Goal: Task Accomplishment & Management: Complete application form

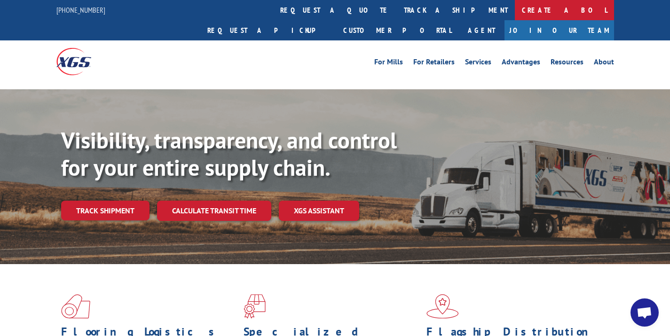
click at [515, 9] on link "Create a BOL" at bounding box center [564, 10] width 99 height 20
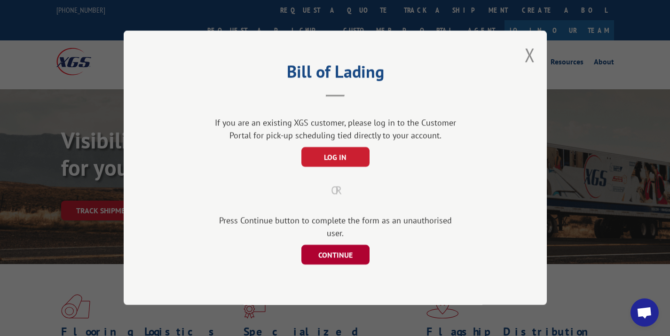
click at [325, 246] on button "CONTINUE" at bounding box center [335, 256] width 68 height 20
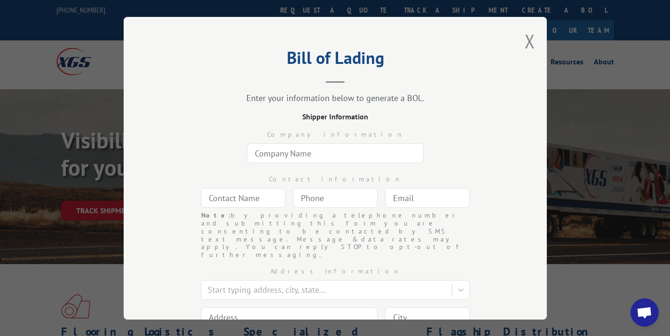
click at [276, 157] on input "text" at bounding box center [335, 153] width 177 height 20
type input "Elite Carpet Workroom"
click at [239, 208] on div at bounding box center [243, 198] width 85 height 22
click at [234, 199] on input "text" at bounding box center [243, 198] width 85 height 20
type input "Linda Bouchard"
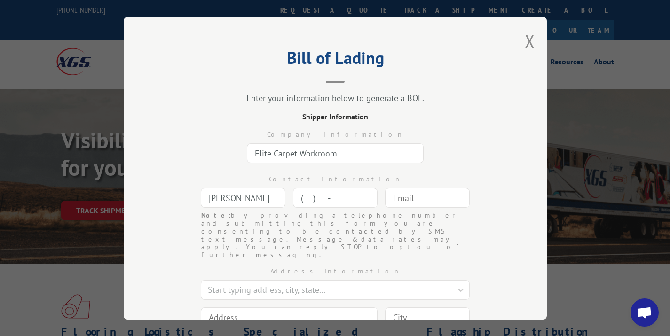
click at [344, 195] on input "(___) ___-____" at bounding box center [335, 198] width 85 height 20
type input "(954) 946-9800"
click at [428, 200] on input "text" at bounding box center [427, 198] width 85 height 20
type input "clientservices@eliteworkroom.com"
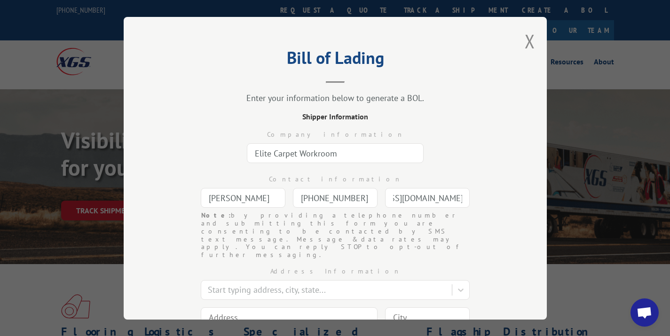
scroll to position [0, 0]
click at [270, 308] on input at bounding box center [289, 318] width 177 height 20
click at [497, 247] on div "Bill of Lading Enter your information below to generate a BOL. Shipper Informat…" at bounding box center [335, 168] width 423 height 303
click at [319, 307] on input at bounding box center [289, 317] width 177 height 20
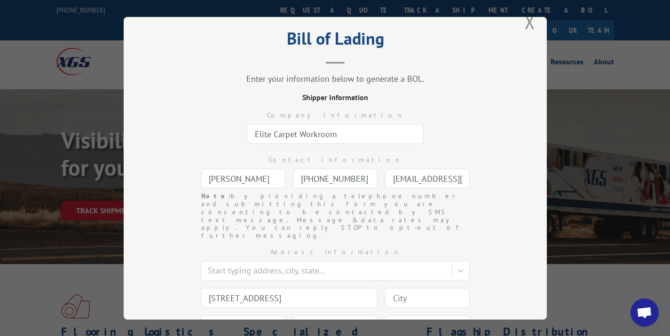
scroll to position [22, 0]
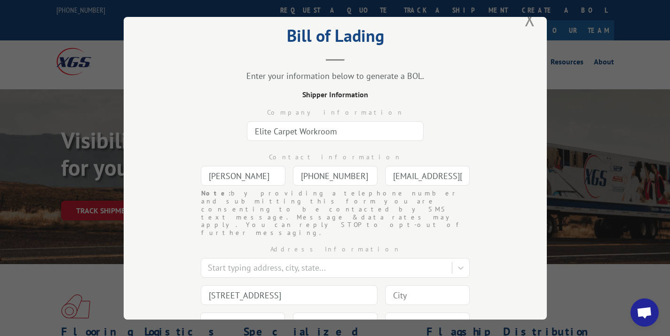
type input "906 SW 2nd Place"
click at [417, 283] on div "Address Information Start typing address, city, state... 906 SW 2nd Place State…" at bounding box center [335, 300] width 329 height 127
click at [425, 286] on input at bounding box center [427, 296] width 85 height 20
type input "Pompano Beach"
click at [245, 313] on select "State [US_STATE] [US_STATE] [US_STATE] [US_STATE] [US_STATE] [US_STATE] [US_STA…" at bounding box center [242, 323] width 85 height 20
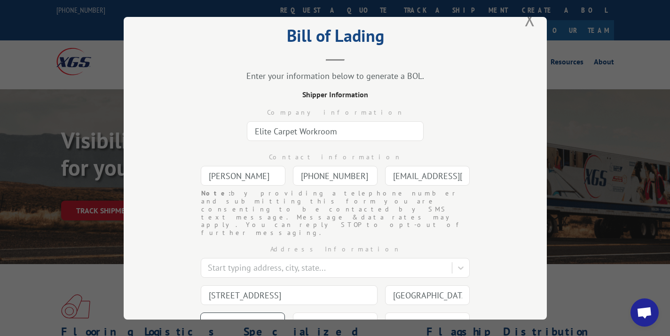
select select "FL"
click at [325, 313] on input at bounding box center [335, 323] width 85 height 20
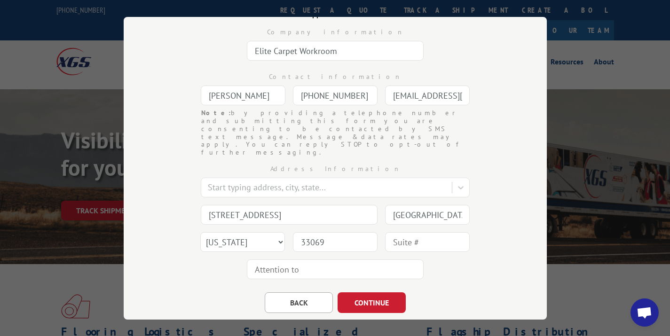
scroll to position [106, 0]
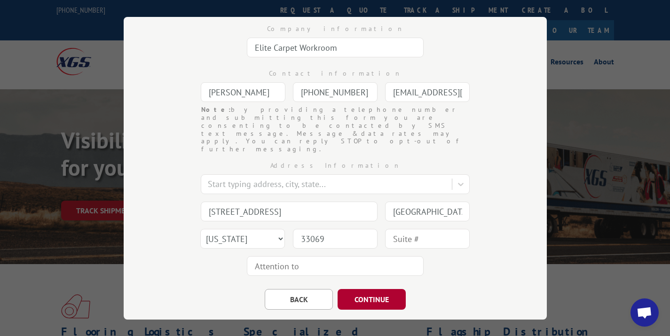
type input "33069"
click at [372, 289] on button "CONTINUE" at bounding box center [372, 299] width 68 height 21
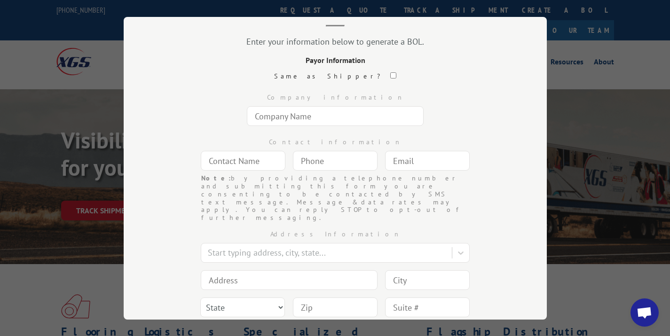
scroll to position [56, 0]
click at [292, 115] on input "text" at bounding box center [335, 117] width 177 height 20
type input "[PERSON_NAME] [PERSON_NAME]"
click at [231, 162] on input "text" at bounding box center [243, 161] width 85 height 20
type input "[PERSON_NAME]"
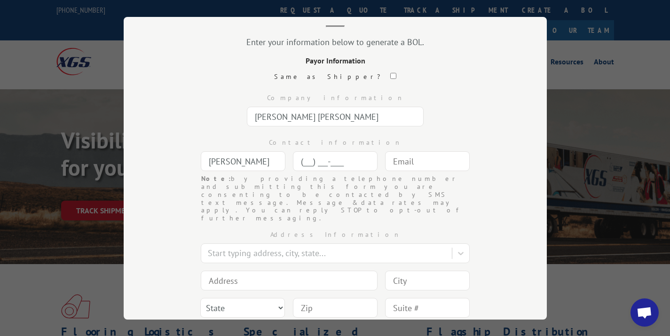
click at [297, 156] on input "(___) ___-____" at bounding box center [335, 161] width 85 height 20
type input "[PHONE_NUMBER]"
click at [465, 160] on input "text" at bounding box center [427, 161] width 85 height 20
type input "custodida@gmail.com"
click at [283, 271] on input at bounding box center [289, 281] width 177 height 20
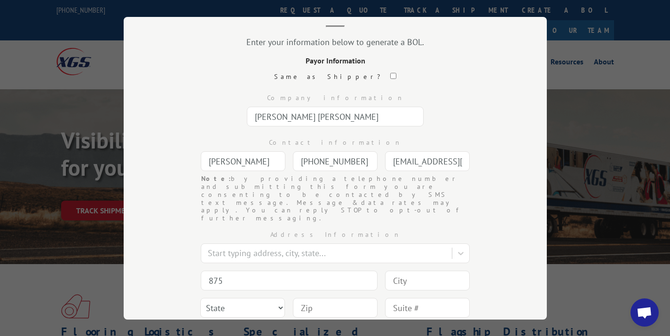
type input "[STREET_ADDRESS]"
click at [396, 271] on input at bounding box center [427, 281] width 85 height 20
type input "[US_STATE]"
click at [223, 298] on select "State [US_STATE] [US_STATE] [US_STATE] [US_STATE] [US_STATE] [US_STATE] [US_STA…" at bounding box center [242, 308] width 85 height 20
select select "NY"
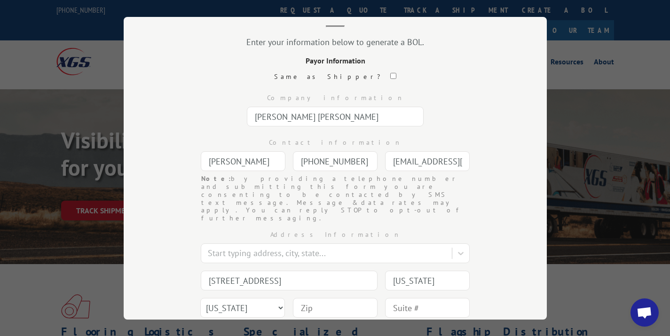
click at [308, 298] on input at bounding box center [335, 308] width 85 height 20
type input "10001"
click at [408, 298] on input "text" at bounding box center [427, 308] width 85 height 20
type input "FL 14"
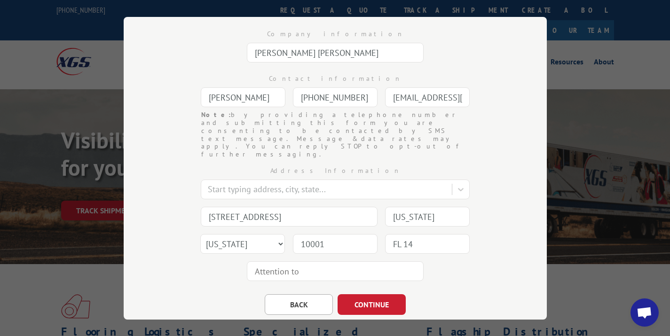
scroll to position [121, 0]
click at [375, 293] on button "CONTINUE" at bounding box center [372, 303] width 68 height 21
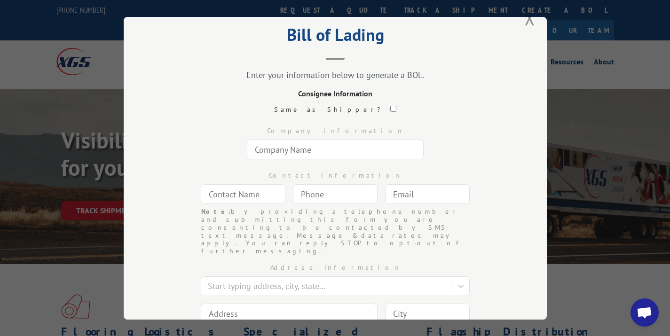
scroll to position [16, 0]
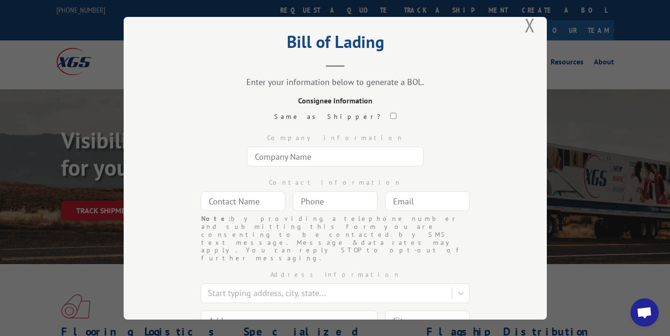
click at [335, 160] on input "text" at bounding box center [335, 157] width 177 height 20
type input "Couristan Inc"
type input "N/A"
type input "(___) ___-____"
click at [332, 194] on input "(___) ___-____" at bounding box center [335, 201] width 85 height 20
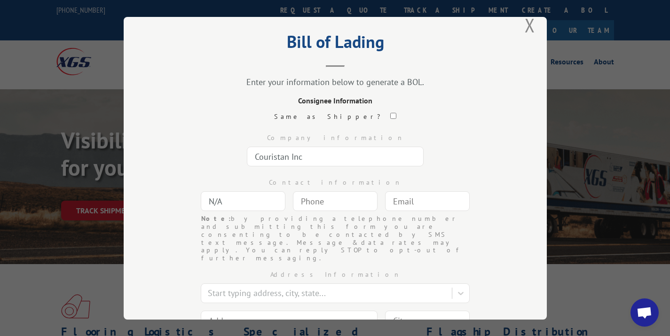
type input "(___) ___-____"
click at [258, 203] on input "N/A" at bounding box center [243, 201] width 85 height 20
drag, startPoint x: 255, startPoint y: 203, endPoint x: 159, endPoint y: 199, distance: 95.6
click at [159, 199] on div "Bill of Lading Enter your information below to generate a BOL. Consignee Inform…" at bounding box center [335, 168] width 423 height 303
type input "Danielle Robinson"
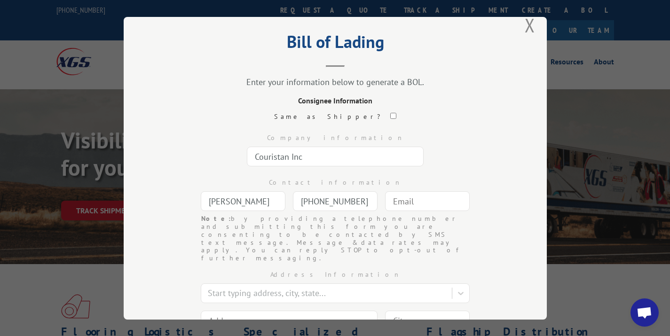
type input "(706) 277-1990"
click at [428, 199] on input "text" at bounding box center [427, 201] width 85 height 20
type input "c"
type input "claims@couristan.com"
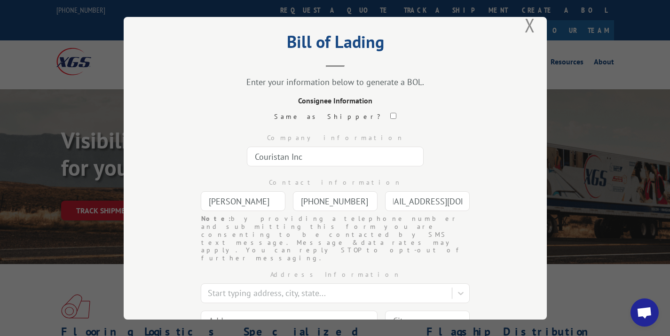
click at [303, 311] on input at bounding box center [289, 321] width 177 height 20
type input "3560 Corporate Drive"
click at [413, 311] on input at bounding box center [427, 321] width 85 height 20
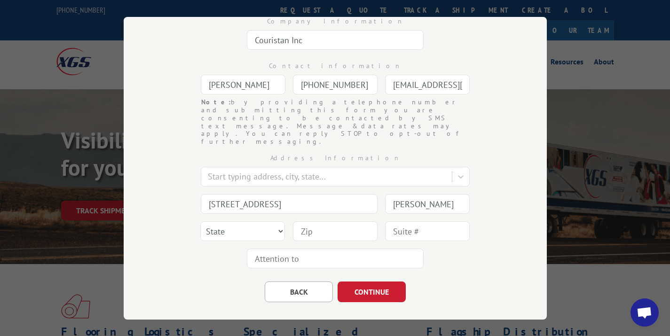
type input "Dalton"
click at [248, 222] on select "State [US_STATE] [US_STATE] [US_STATE] [US_STATE] [US_STATE] [US_STATE] [US_STA…" at bounding box center [242, 232] width 85 height 20
select select "GA"
click at [315, 222] on input at bounding box center [335, 232] width 85 height 20
type input "30720"
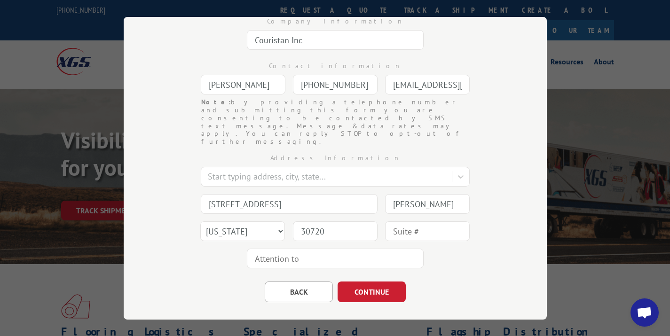
click at [399, 222] on input "text" at bounding box center [427, 232] width 85 height 20
click at [298, 249] on input "text" at bounding box center [335, 259] width 177 height 20
click at [432, 234] on div "Address Information Start typing address, city, state... 3560 Corporate Drive D…" at bounding box center [335, 209] width 329 height 127
click at [378, 282] on button "CONTINUE" at bounding box center [372, 292] width 68 height 21
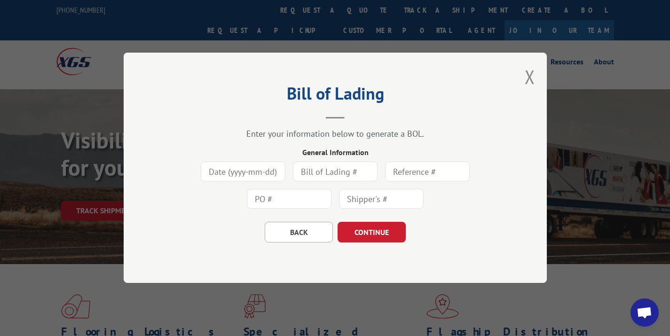
scroll to position [0, 0]
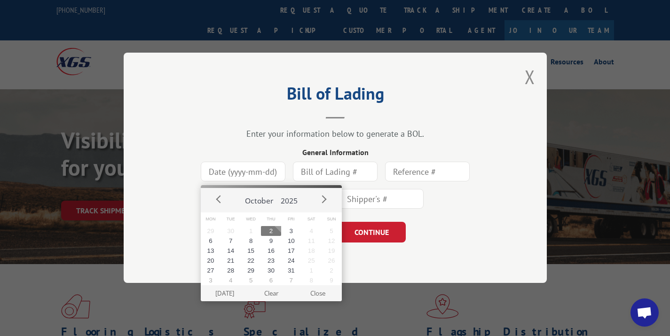
click at [228, 172] on input at bounding box center [243, 172] width 85 height 20
click at [269, 233] on button "2" at bounding box center [271, 231] width 20 height 10
type input "[DATE]"
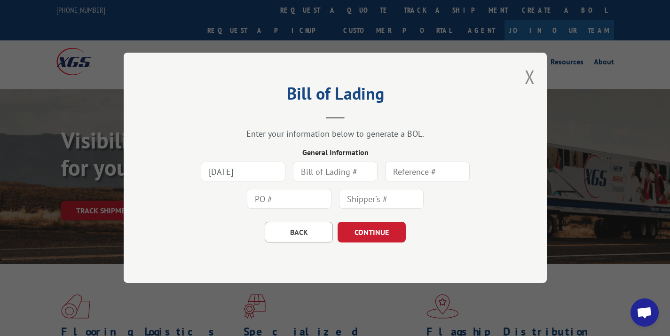
click at [321, 174] on input "text" at bounding box center [335, 172] width 85 height 20
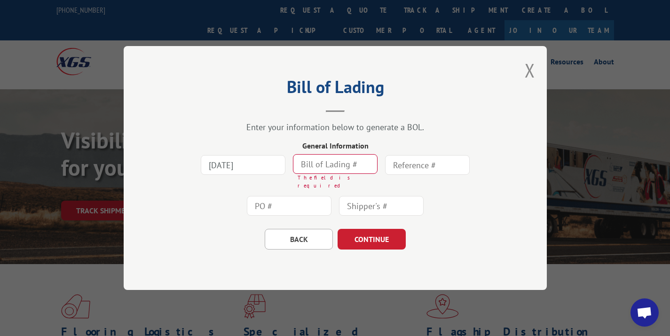
paste input "TX043"
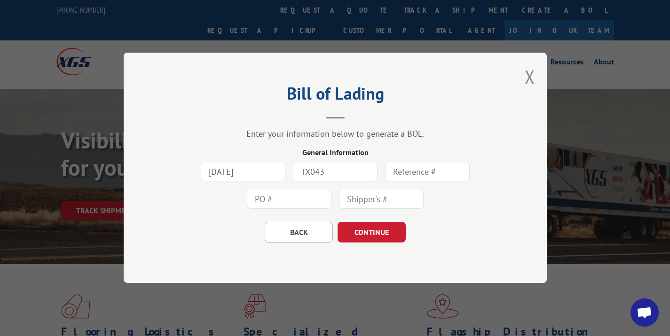
type input "TX043"
click at [447, 172] on input "text" at bounding box center [427, 172] width 85 height 20
paste input "TX043"
type input "TX043"
click at [281, 196] on input "text" at bounding box center [289, 200] width 85 height 20
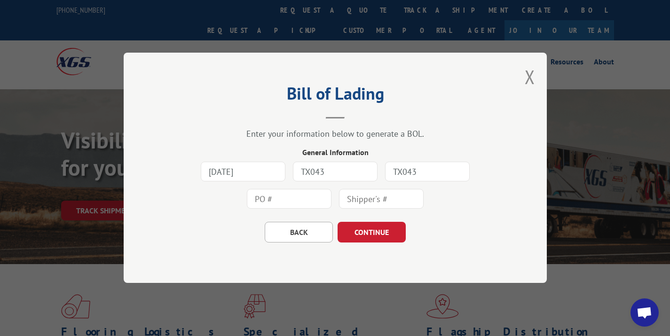
paste input "TX043"
type input "TX043"
click at [371, 197] on input "text" at bounding box center [381, 200] width 85 height 20
paste input "TX043"
type input "TX043"
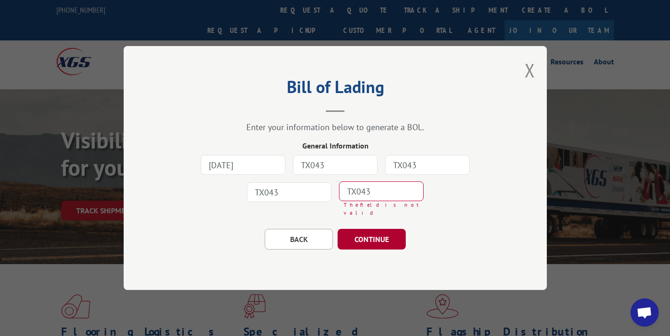
click at [370, 241] on button "CONTINUE" at bounding box center [372, 239] width 68 height 21
drag, startPoint x: 394, startPoint y: 190, endPoint x: 295, endPoint y: 187, distance: 98.4
click at [295, 187] on div "2025-10-02 TX043 TX043 TX043 TX043 The field is not valid" at bounding box center [335, 185] width 329 height 68
drag, startPoint x: 395, startPoint y: 199, endPoint x: 267, endPoint y: 199, distance: 128.0
click at [267, 199] on div "2025-10-02 TX043 TX043 TX043 TX043 The field is not valid" at bounding box center [335, 185] width 329 height 68
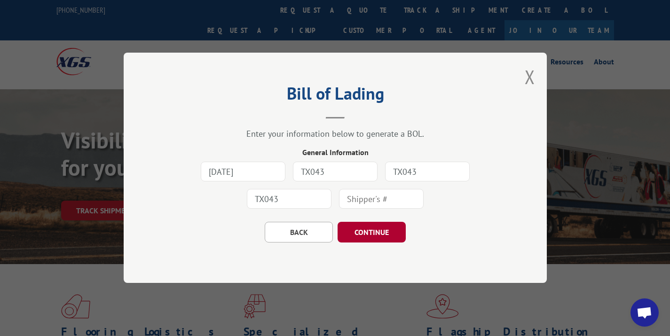
click at [372, 232] on button "CONTINUE" at bounding box center [372, 233] width 68 height 21
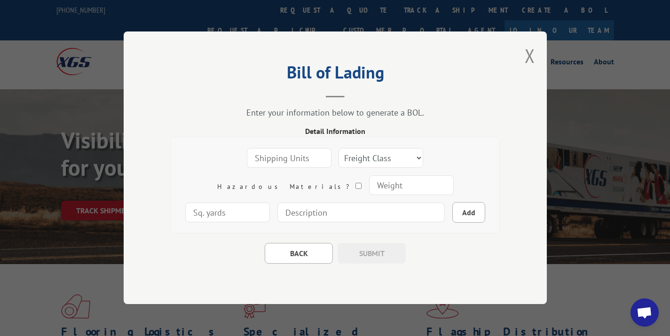
click at [264, 167] on div at bounding box center [289, 159] width 85 height 20
type input "1"
click at [339, 160] on select "Freight Class 50 55 60 65 70 77 85 92 100 110 125 150 175 200 250 300 400 500 C…" at bounding box center [381, 159] width 85 height 20
select select "100"
click at [369, 186] on input "number" at bounding box center [411, 186] width 85 height 20
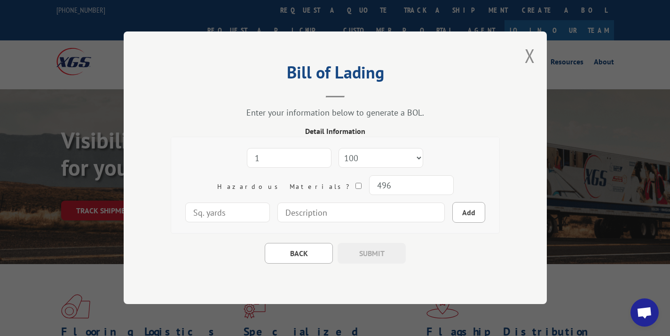
type input "496"
type input "-1"
click at [270, 203] on input "-1" at bounding box center [227, 213] width 85 height 20
type input "103"
click at [337, 215] on input at bounding box center [361, 213] width 167 height 20
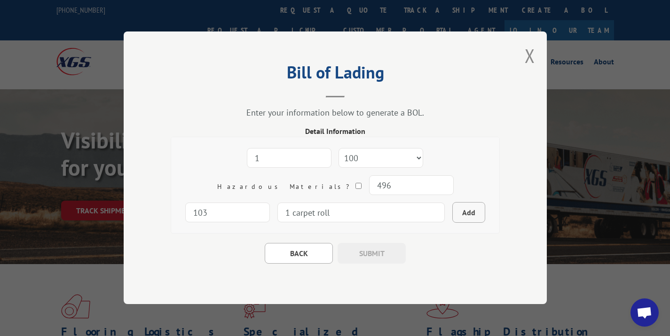
type input "1 carpet roll"
click at [453, 211] on button "Add" at bounding box center [469, 213] width 33 height 21
select select
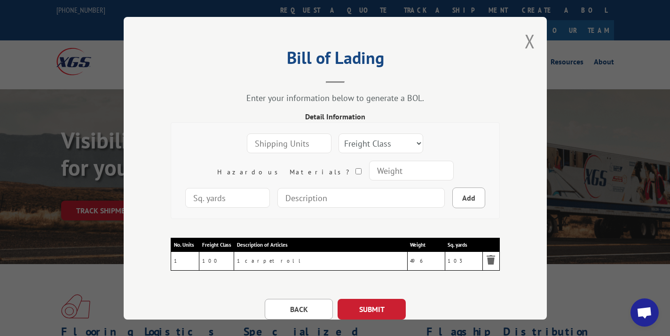
scroll to position [41, 0]
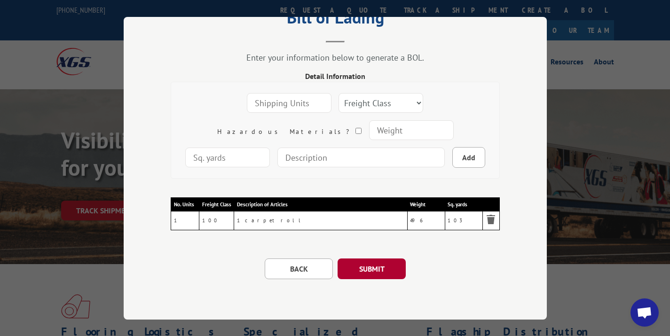
click at [369, 269] on button "SUBMIT" at bounding box center [372, 269] width 68 height 21
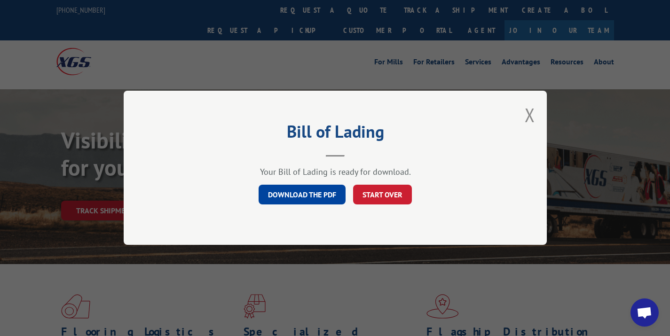
click at [331, 195] on link "DOWNLOAD THE PDF" at bounding box center [302, 195] width 87 height 20
click at [396, 185] on button "START OVER" at bounding box center [382, 195] width 59 height 20
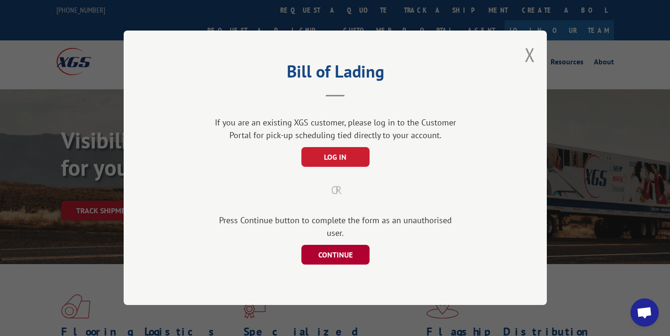
click at [332, 246] on button "CONTINUE" at bounding box center [335, 256] width 68 height 20
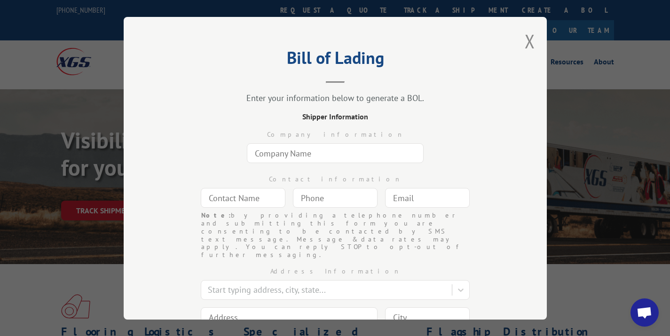
click at [310, 152] on input "text" at bounding box center [335, 153] width 177 height 20
type input "360 Carpet Workroom Inc."
click at [218, 200] on input "text" at bounding box center [243, 198] width 85 height 20
type input "2"
type input "[PERSON_NAME]"
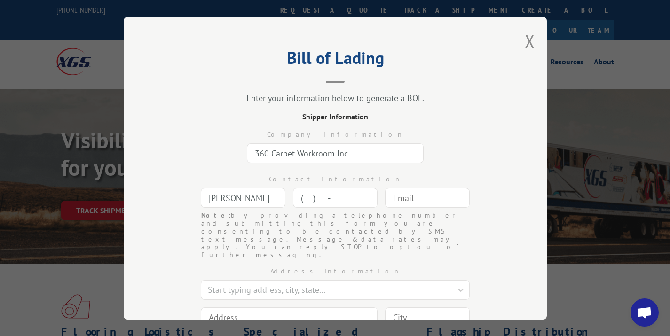
click at [328, 203] on input "(___) ___-____" at bounding box center [335, 198] width 85 height 20
type input "(469) 697-6167"
click at [426, 210] on div "Contact information Marcy Sohn (469) 697-6167 Note: by providing a telephone nu…" at bounding box center [335, 189] width 329 height 45
click at [417, 201] on input "text" at bounding box center [427, 198] width 85 height 20
type input "u"
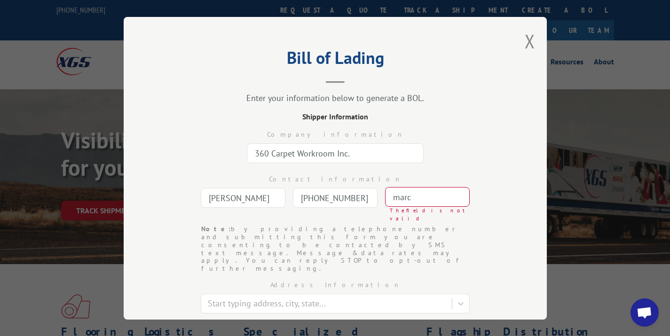
type input "[PERSON_NAME][EMAIL_ADDRESS][DOMAIN_NAME]"
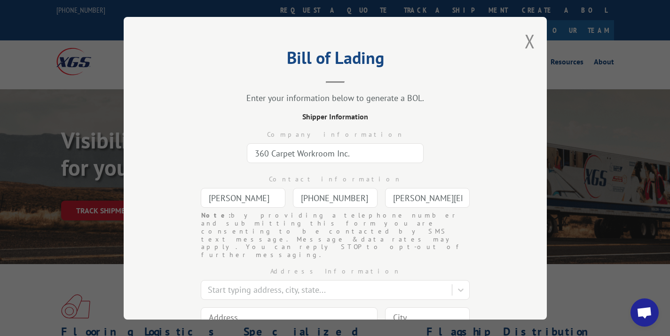
click at [272, 308] on input at bounding box center [289, 318] width 177 height 20
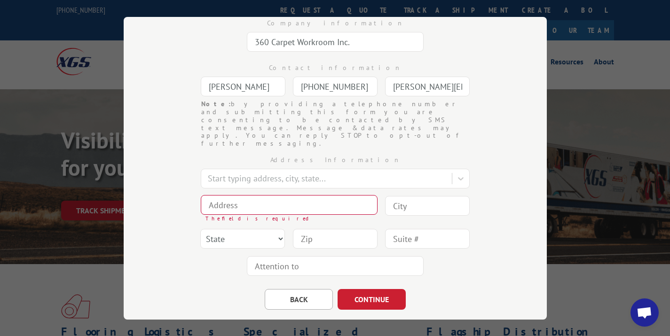
scroll to position [113, 0]
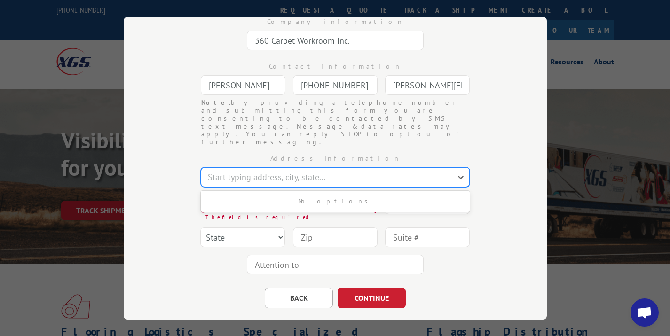
click at [304, 171] on div at bounding box center [327, 177] width 239 height 13
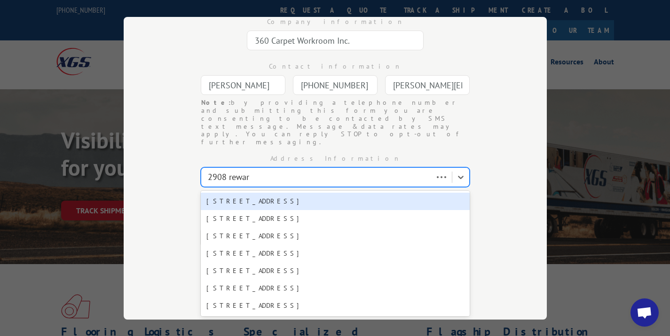
type input "2908 reward"
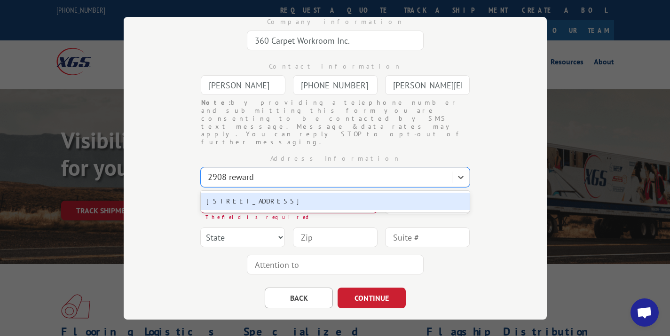
click at [283, 193] on div "[STREET_ADDRESS]" at bounding box center [335, 201] width 269 height 17
type input "[STREET_ADDRESS]"
type input "[GEOGRAPHIC_DATA]"
select select "[GEOGRAPHIC_DATA]"
type input "75220"
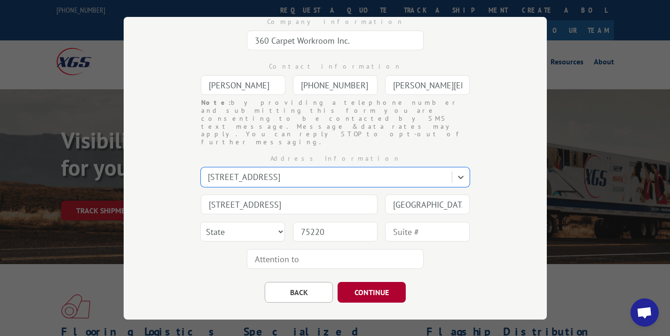
click at [366, 282] on button "CONTINUE" at bounding box center [372, 292] width 68 height 21
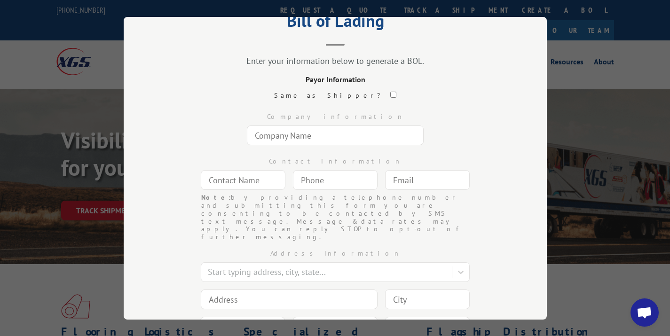
scroll to position [24, 0]
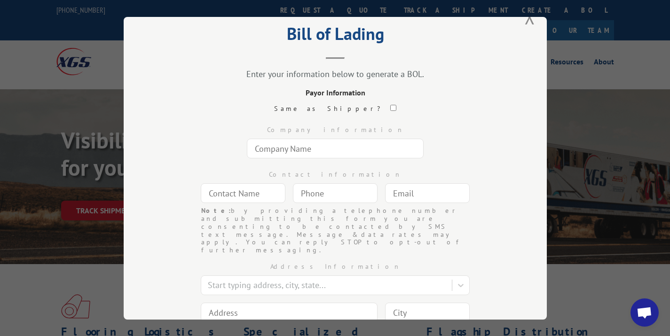
click at [317, 141] on input "text" at bounding box center [335, 149] width 177 height 20
type input "[PERSON_NAME] [PERSON_NAME]"
click at [240, 192] on input "text" at bounding box center [243, 193] width 85 height 20
type input "[PERSON_NAME]"
type input "[PHONE_NUMBER]"
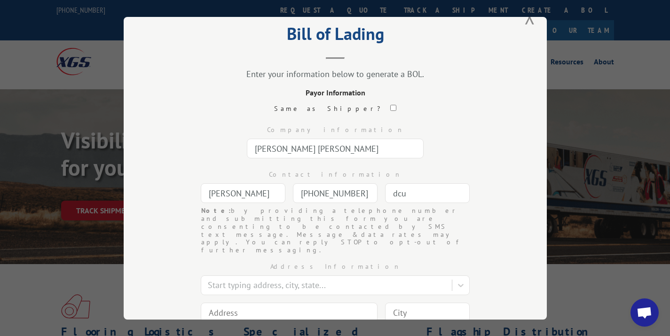
type input "[EMAIL_ADDRESS][DOMAIN_NAME]"
click at [267, 303] on input at bounding box center [289, 313] width 177 height 20
type input "2"
type input "[STREET_ADDRESS]"
click at [405, 303] on input at bounding box center [427, 313] width 85 height 20
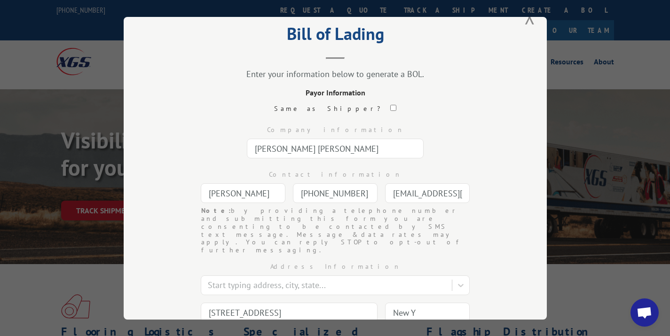
type input "[US_STATE]"
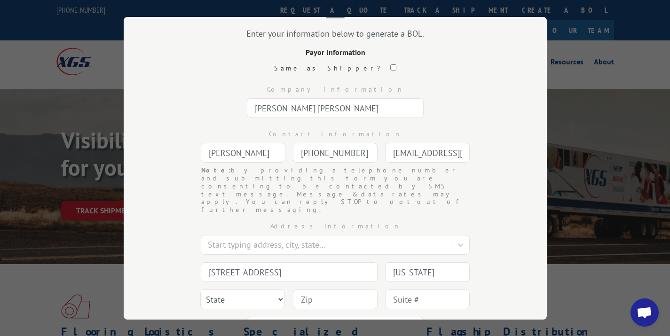
scroll to position [82, 0]
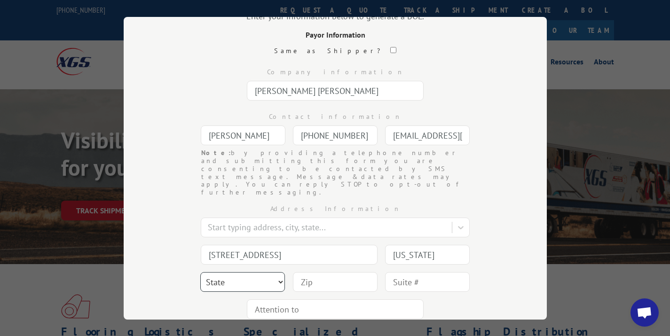
click at [238, 272] on select "State [US_STATE] [US_STATE] [US_STATE] [US_STATE] [US_STATE] [US_STATE] [US_STA…" at bounding box center [242, 282] width 85 height 20
select select "NY"
click at [309, 272] on input at bounding box center [335, 282] width 85 height 20
type input "10001"
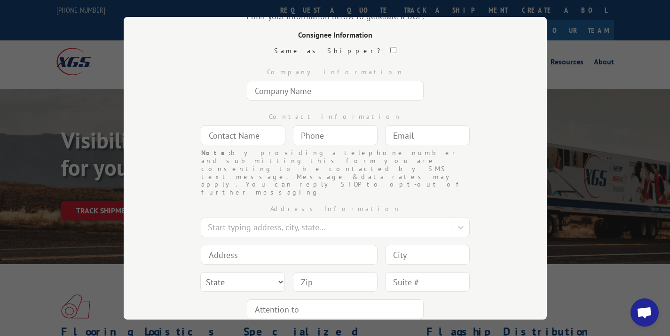
click at [306, 97] on input "text" at bounding box center [335, 91] width 177 height 20
type input "Baxter Design Group - Broussard"
click at [241, 139] on input "text" at bounding box center [243, 136] width 85 height 20
type input "Broussard"
type input "(___) ___-____"
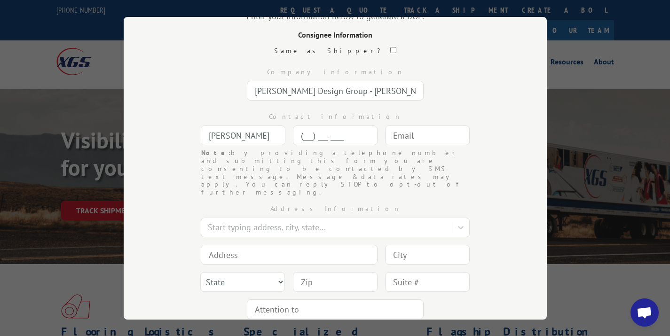
click at [315, 138] on input "(___) ___-____" at bounding box center [335, 136] width 85 height 20
type input "(___) ___-____"
drag, startPoint x: 373, startPoint y: 92, endPoint x: 137, endPoint y: 73, distance: 236.4
click at [137, 73] on div "Bill of Lading Enter your information below to generate a BOL. Consignee Inform…" at bounding box center [335, 168] width 423 height 303
type input "Broussard - Baxter Design"
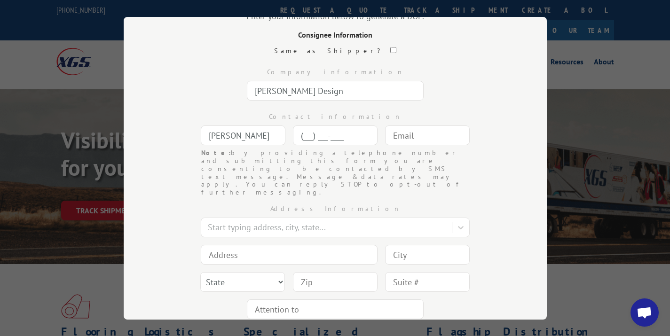
click at [327, 135] on input "(___) ___-____" at bounding box center [335, 136] width 85 height 20
type input "(210) 224-6220"
click at [444, 134] on input "text" at bounding box center [427, 136] width 85 height 20
type input "c"
type input "[EMAIL_ADDRESS][DOMAIN_NAME]"
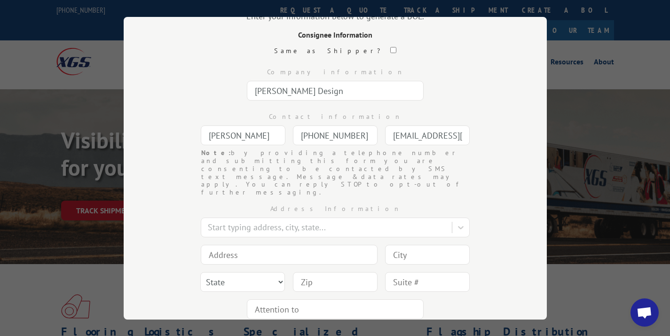
click at [322, 245] on input at bounding box center [289, 255] width 177 height 20
type input "2"
click at [312, 221] on div at bounding box center [327, 227] width 239 height 13
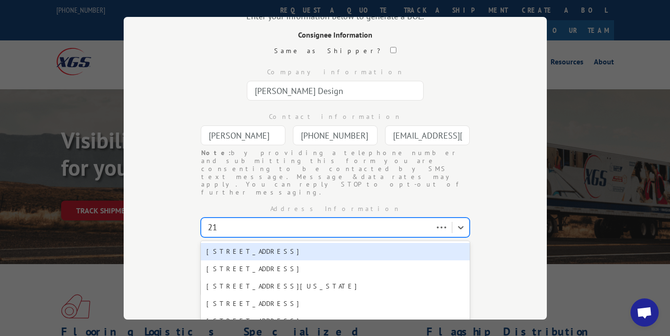
type input "2"
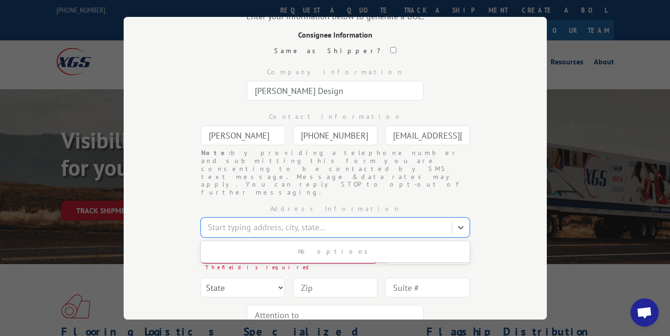
click at [237, 241] on div "No options" at bounding box center [335, 251] width 269 height 21
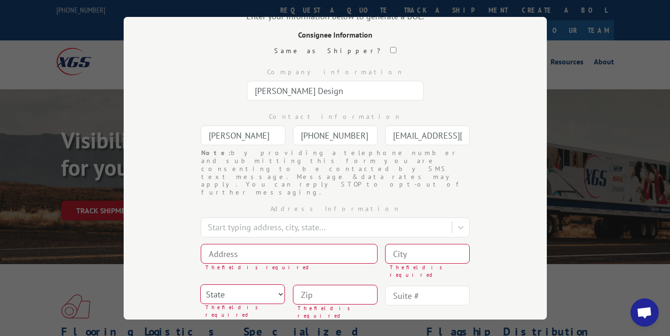
click at [149, 263] on div "Bill of Lading Enter your information below to generate a BOL. Consignee Inform…" at bounding box center [335, 168] width 423 height 303
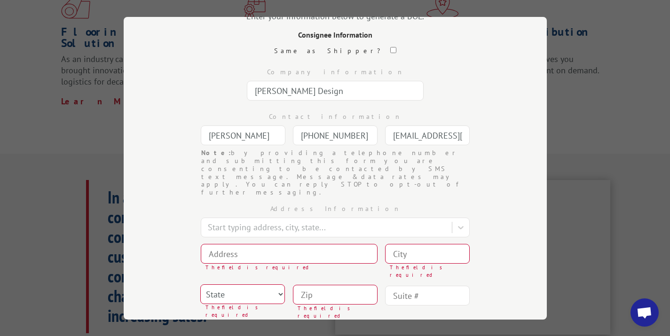
scroll to position [327, 0]
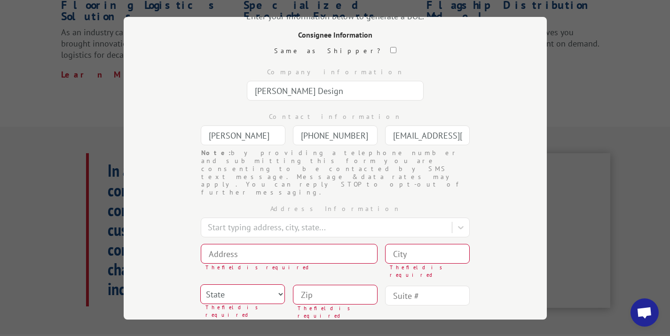
click at [222, 244] on input at bounding box center [289, 254] width 177 height 20
type input "2175 N. St. Mary's Street"
click at [435, 244] on input at bounding box center [427, 254] width 85 height 20
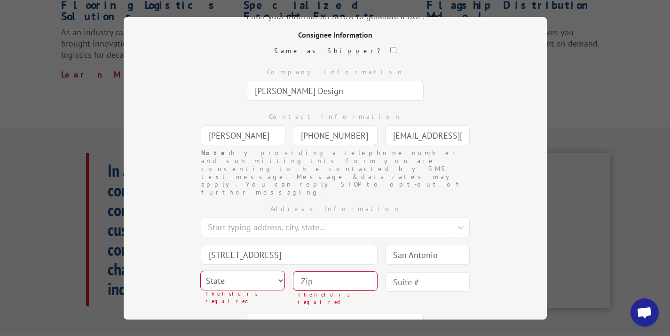
type input "San Antonio"
click at [244, 271] on select "State [US_STATE] [US_STATE] [US_STATE] [US_STATE] [US_STATE] [US_STATE] [US_STA…" at bounding box center [242, 281] width 85 height 20
select select "[GEOGRAPHIC_DATA]"
click at [315, 271] on input at bounding box center [335, 281] width 85 height 20
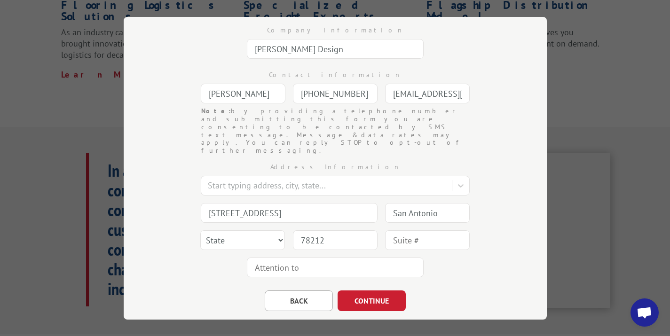
scroll to position [127, 0]
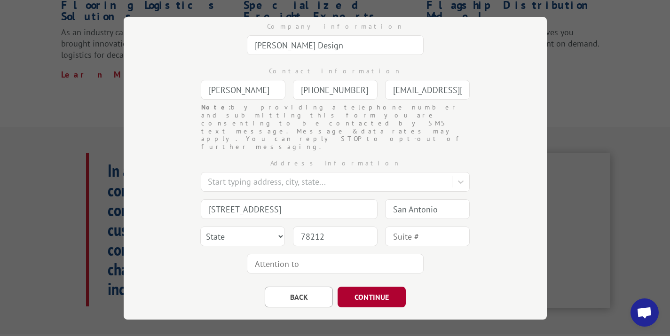
type input "78212"
click at [379, 287] on button "CONTINUE" at bounding box center [372, 297] width 68 height 21
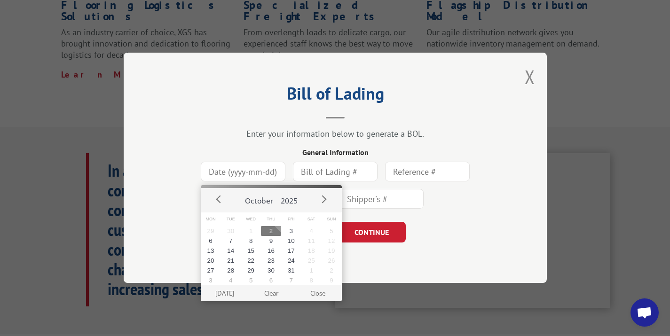
click at [237, 167] on input at bounding box center [243, 172] width 85 height 20
click at [270, 229] on button "2" at bounding box center [271, 231] width 20 height 10
type input "[DATE]"
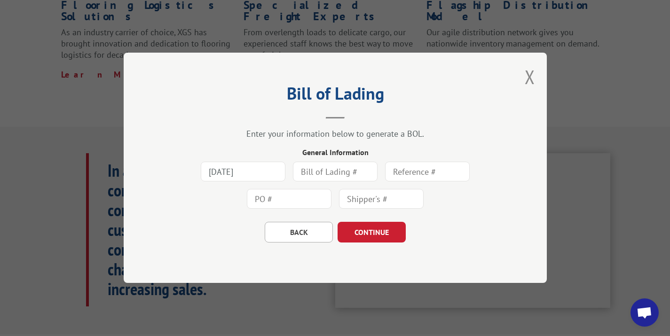
click at [322, 173] on input "text" at bounding box center [335, 172] width 85 height 20
drag, startPoint x: 346, startPoint y: 173, endPoint x: 262, endPoint y: 173, distance: 84.7
click at [262, 173] on div "2025-10-02 155989" at bounding box center [335, 186] width 329 height 55
type input "155989"
click at [400, 175] on input "text" at bounding box center [427, 172] width 85 height 20
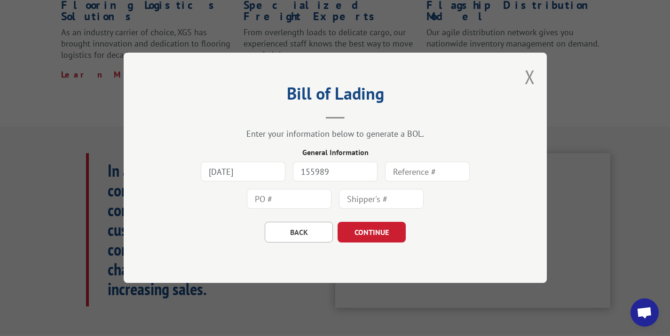
paste input "155989"
type input "155989"
click at [269, 203] on input "text" at bounding box center [289, 200] width 85 height 20
paste input "155989"
type input "155989"
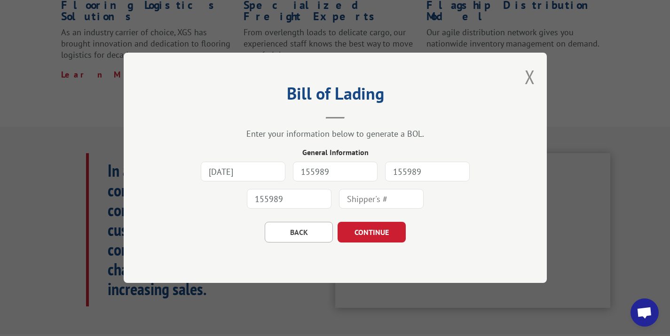
click at [382, 199] on input "text" at bounding box center [381, 200] width 85 height 20
paste input "155989"
type input "155989"
click at [361, 240] on button "CONTINUE" at bounding box center [372, 233] width 68 height 21
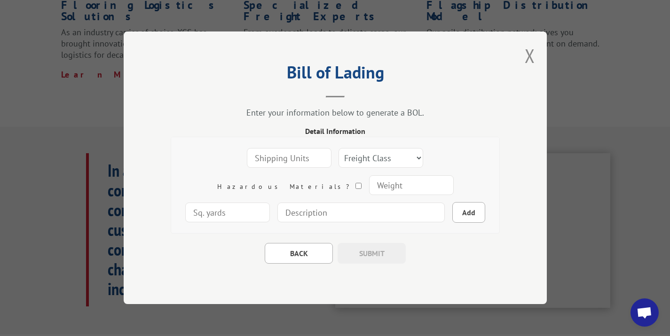
click at [247, 149] on input "number" at bounding box center [289, 159] width 85 height 20
type input "1"
click at [339, 161] on select "Freight Class 50 55 60 65 70 77 85 92 100 110 125 150 175 200 250 300 400 500 C…" at bounding box center [381, 159] width 85 height 20
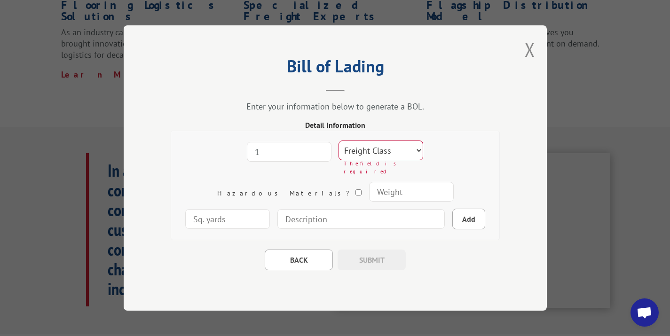
click at [353, 151] on select "Freight Class 50 55 60 65 70 77 85 92 100 110 125 150 175 200 250 300 400 500 C…" at bounding box center [381, 151] width 85 height 20
select select "100"
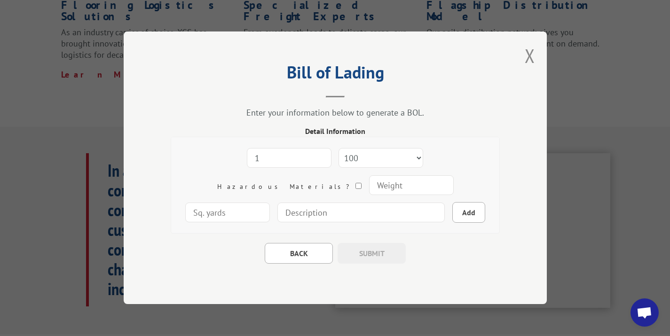
click at [369, 186] on input "number" at bounding box center [411, 186] width 85 height 20
type input "122"
click at [270, 203] on input "number" at bounding box center [227, 213] width 85 height 20
click at [301, 217] on input at bounding box center [361, 213] width 167 height 20
type input "1 rolled pad - 145" x 10" diameter"
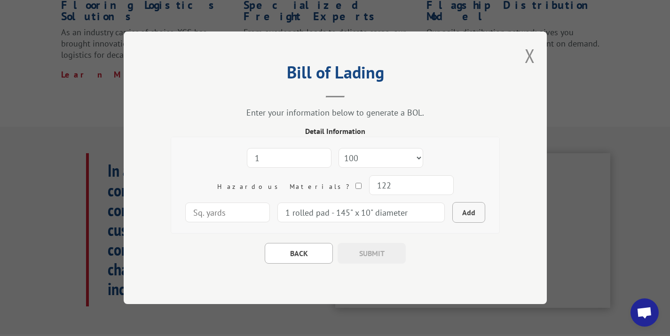
click at [453, 213] on button "Add" at bounding box center [469, 213] width 33 height 21
select select
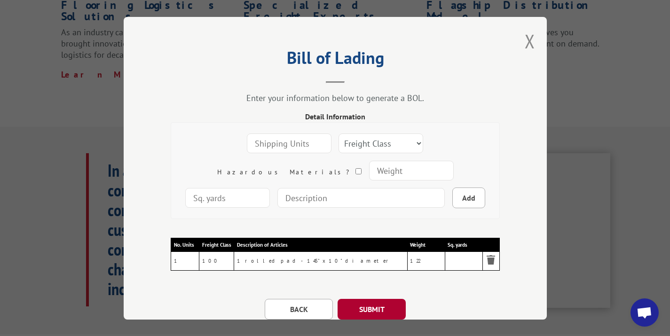
click at [382, 304] on button "SUBMIT" at bounding box center [372, 309] width 68 height 21
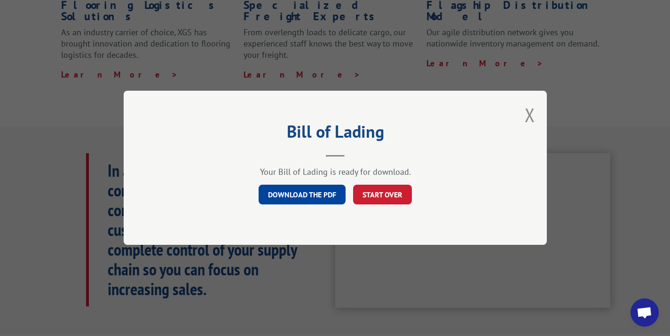
click at [317, 201] on link "DOWNLOAD THE PDF" at bounding box center [302, 195] width 87 height 20
click at [519, 124] on div "Bill of Lading Your Bill of Lading is ready for download. DOWNLOAD THE PDF STAR…" at bounding box center [335, 168] width 423 height 154
click at [534, 118] on button "Close modal" at bounding box center [530, 115] width 10 height 25
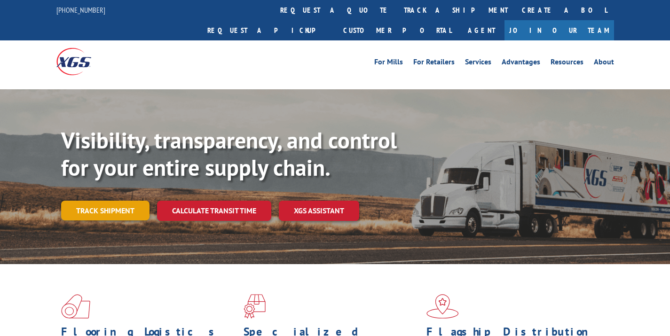
click at [135, 201] on link "Track shipment" at bounding box center [105, 211] width 88 height 20
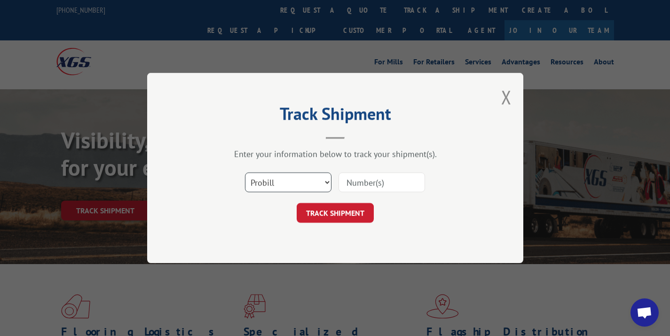
click at [287, 175] on select "Select category... Probill BOL PO" at bounding box center [288, 183] width 87 height 20
select select "bol"
click at [356, 179] on input at bounding box center [382, 183] width 87 height 20
paste input "243922"
type input "243922"
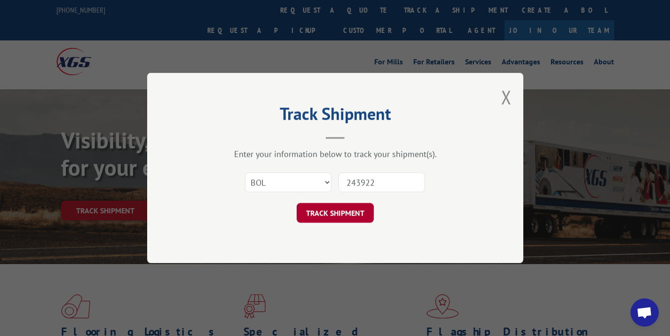
click at [346, 213] on button "TRACK SHIPMENT" at bounding box center [335, 213] width 77 height 20
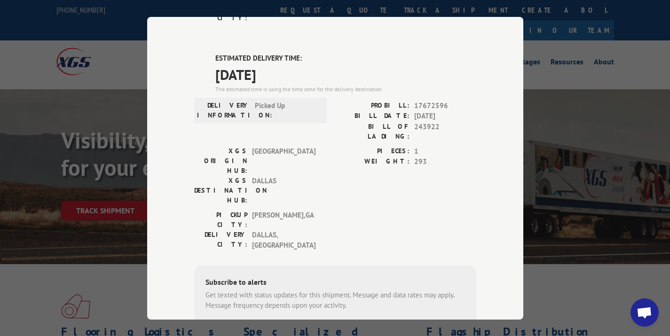
scroll to position [274, 0]
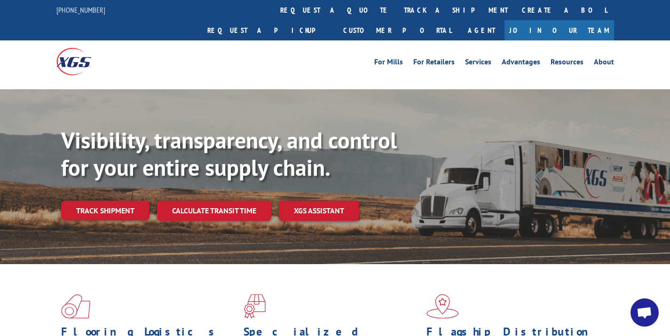
click at [112, 201] on div "Visibility, transparency, and control for your entire supply chain. Track shipm…" at bounding box center [365, 192] width 609 height 131
click at [110, 201] on link "Track shipment" at bounding box center [105, 211] width 88 height 20
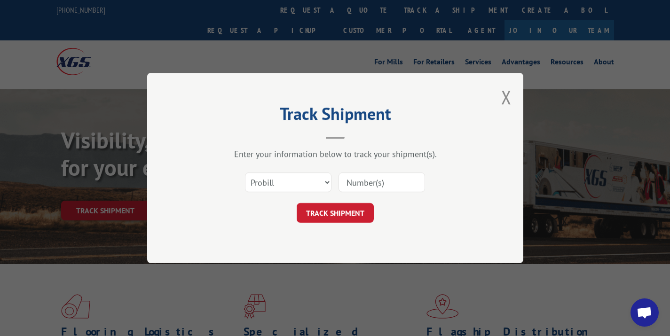
click at [350, 183] on input at bounding box center [382, 183] width 87 height 20
paste input "17638110"
type input "17638110"
click at [335, 221] on button "TRACK SHIPMENT" at bounding box center [335, 213] width 77 height 20
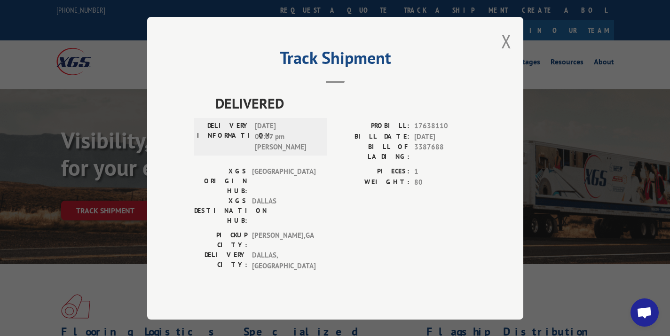
scroll to position [327, 0]
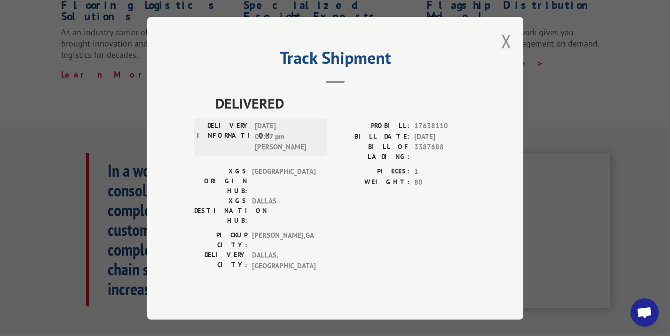
click at [497, 61] on div "Track Shipment DELIVERED DELIVERY INFORMATION: [DATE] 03:07 pm [PERSON_NAME]: 1…" at bounding box center [335, 168] width 376 height 303
click at [508, 54] on button "Close modal" at bounding box center [507, 41] width 10 height 25
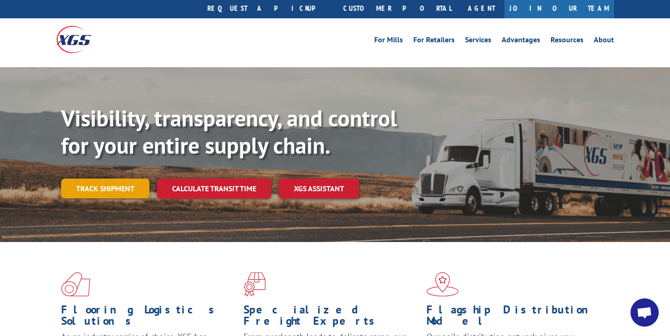
click at [139, 179] on link "Track shipment" at bounding box center [105, 189] width 88 height 20
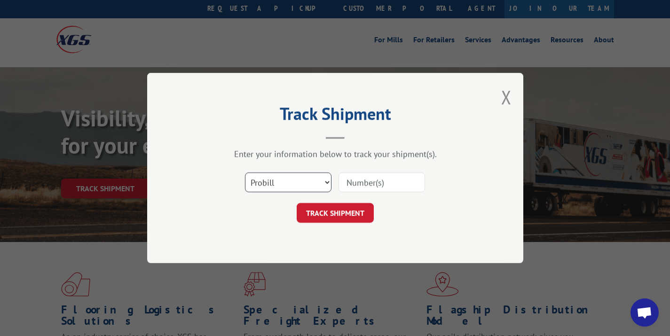
click at [295, 183] on select "Select category... Probill BOL PO" at bounding box center [288, 183] width 87 height 20
select select "bol"
click at [353, 189] on input at bounding box center [382, 183] width 87 height 20
paste input "3386751"
type input "3386751"
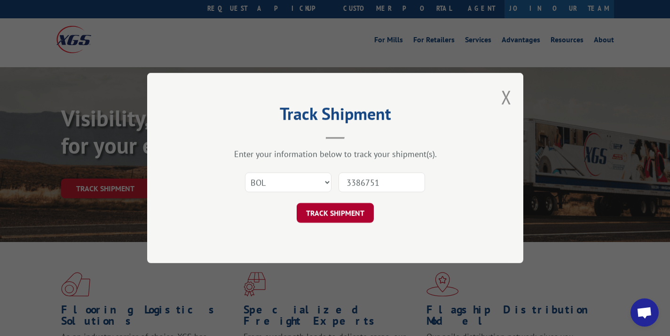
click at [339, 216] on button "TRACK SHIPMENT" at bounding box center [335, 213] width 77 height 20
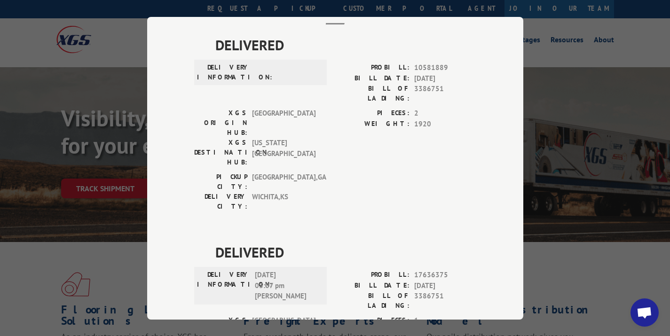
scroll to position [95, 0]
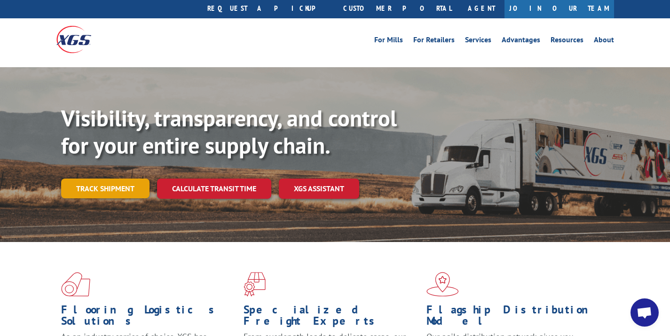
click at [97, 179] on link "Track shipment" at bounding box center [105, 189] width 88 height 20
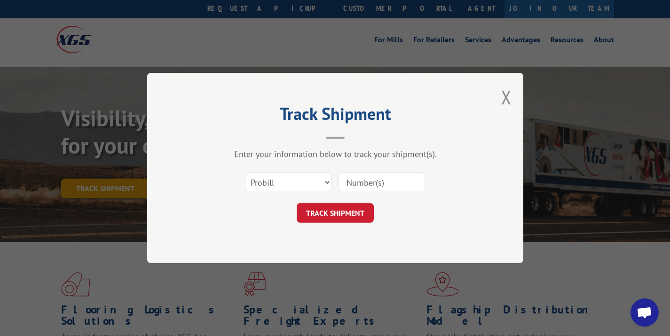
scroll to position [0, 0]
click at [505, 96] on button "Close modal" at bounding box center [507, 97] width 10 height 25
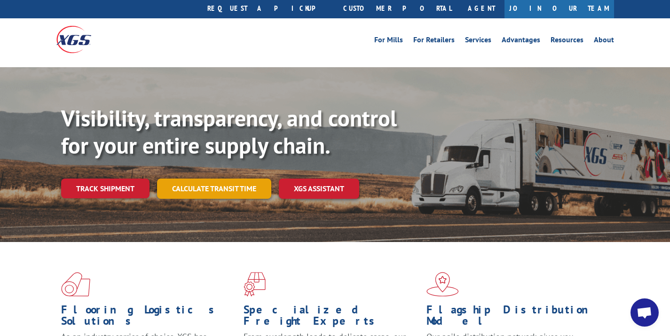
click at [215, 179] on link "Calculate transit time" at bounding box center [214, 189] width 114 height 20
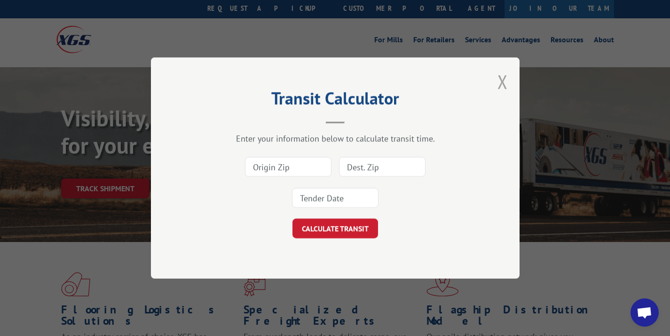
click at [507, 85] on button "Close modal" at bounding box center [503, 81] width 10 height 25
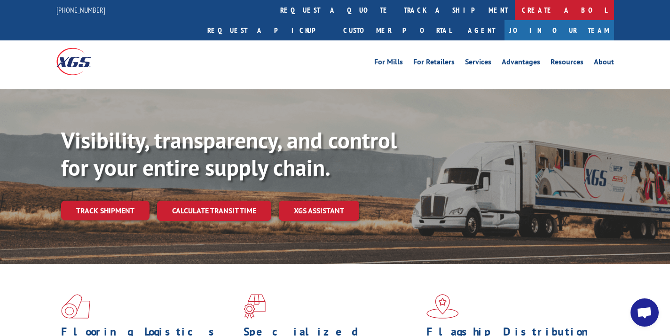
click at [515, 12] on link "Create a BOL" at bounding box center [564, 10] width 99 height 20
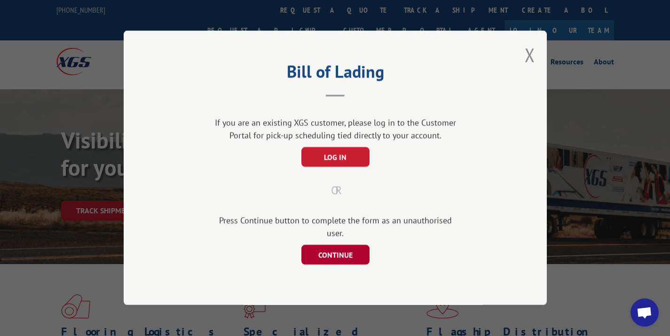
click at [320, 246] on button "CONTINUE" at bounding box center [335, 256] width 68 height 20
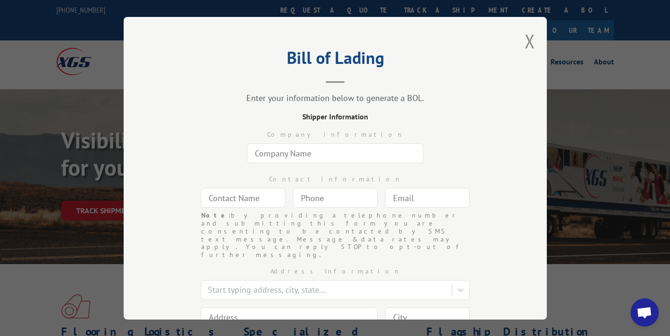
click at [303, 167] on div "Contact information Note: by providing a telephone number and submitting this f…" at bounding box center [335, 189] width 329 height 45
click at [316, 152] on input "text" at bounding box center [335, 153] width 177 height 20
type input "360 Carpet Workroom Inc."
click at [209, 199] on input "text" at bounding box center [243, 198] width 85 height 20
type input "D"
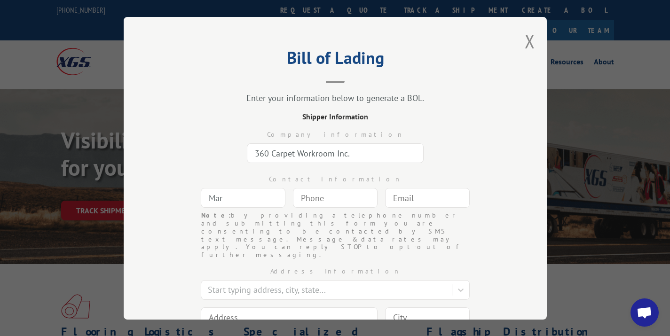
type input "[PERSON_NAME]"
click at [327, 197] on input "(___) ___-____" at bounding box center [335, 198] width 85 height 20
type input "[PHONE_NUMBER]"
click at [431, 200] on input "text" at bounding box center [427, 198] width 85 height 20
type input "[PERSON_NAME][EMAIL_ADDRESS][DOMAIN_NAME]"
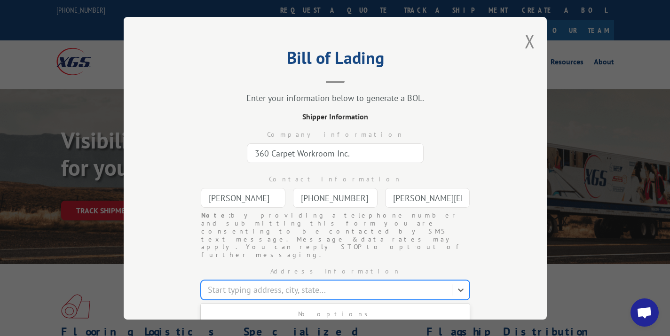
click at [304, 284] on div at bounding box center [327, 290] width 239 height 13
type input "[STREET_ADDRESS]"
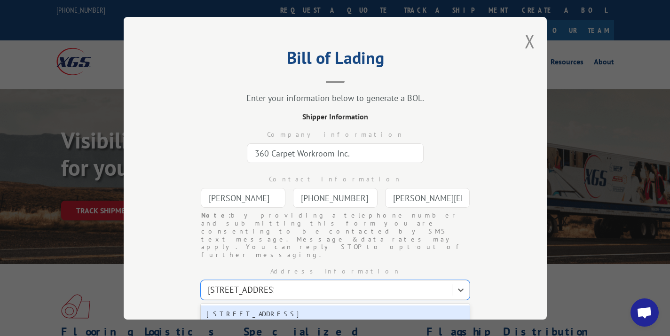
click at [295, 306] on div "[STREET_ADDRESS]" at bounding box center [335, 314] width 269 height 17
type input "[STREET_ADDRESS]"
type input "[GEOGRAPHIC_DATA]"
select select "[GEOGRAPHIC_DATA]"
type input "75220"
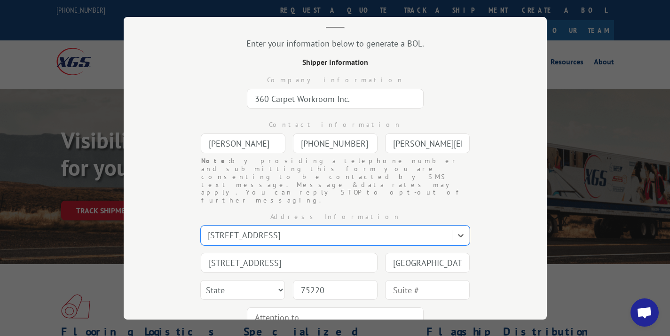
scroll to position [74, 0]
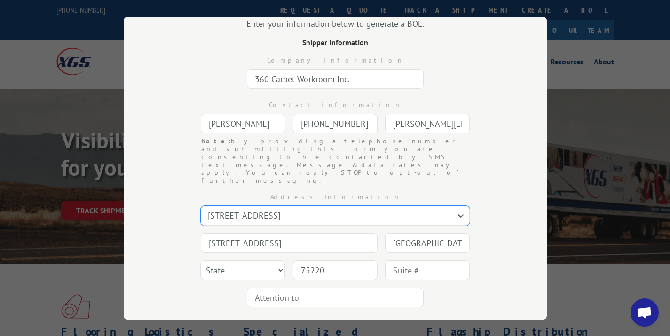
click at [358, 320] on button "CONTINUE" at bounding box center [372, 331] width 68 height 21
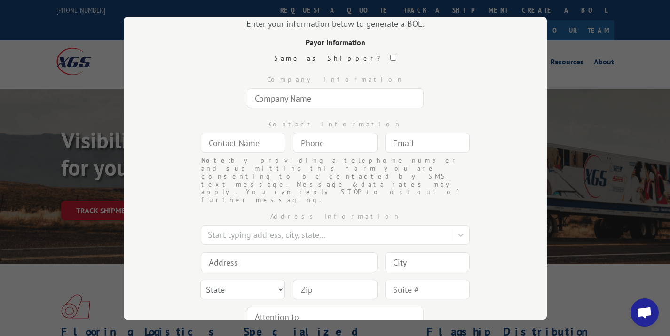
click at [297, 98] on input "text" at bounding box center [335, 98] width 177 height 20
type input "[PERSON_NAME] [PERSON_NAME]"
click at [239, 143] on input "text" at bounding box center [243, 143] width 85 height 20
type input "[PERSON_NAME]"
type input "[PHONE_NUMBER]"
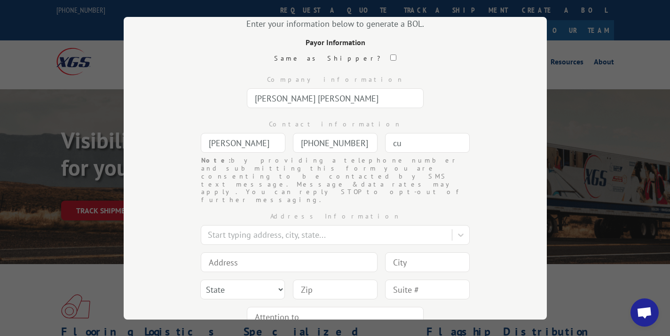
type input "c"
type input "[EMAIL_ADDRESS][DOMAIN_NAME]"
click at [268, 229] on div at bounding box center [327, 235] width 239 height 13
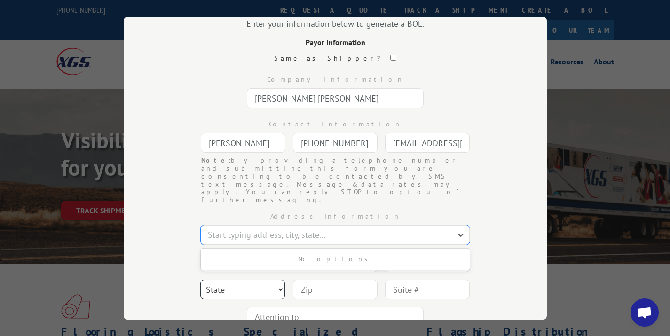
click at [232, 280] on select "State [US_STATE] [US_STATE] [US_STATE] [US_STATE] [US_STATE] [US_STATE] [US_STA…" at bounding box center [242, 290] width 85 height 20
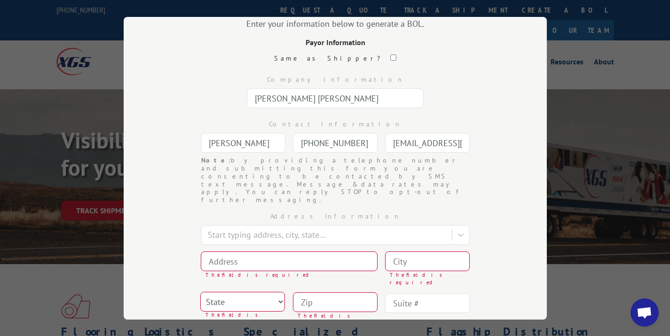
click at [224, 252] on input at bounding box center [289, 262] width 177 height 20
type input "[STREET_ADDRESS]"
click at [385, 252] on input at bounding box center [427, 262] width 85 height 20
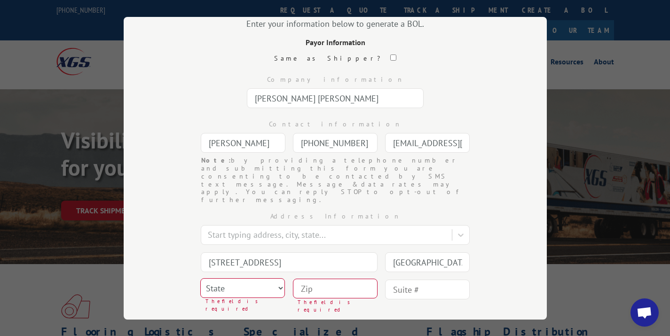
type input "[GEOGRAPHIC_DATA]"
click at [254, 279] on select "State [US_STATE] [US_STATE] [US_STATE] [US_STATE] [US_STATE] [US_STATE] [US_STA…" at bounding box center [242, 289] width 85 height 20
select select "[GEOGRAPHIC_DATA]"
click at [306, 279] on input at bounding box center [335, 289] width 85 height 20
type input "75"
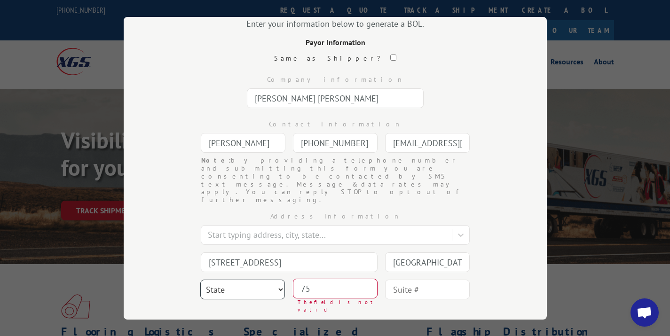
click at [251, 280] on select "State [US_STATE] [US_STATE] [US_STATE] [US_STATE] [US_STATE] [US_STATE] [US_STA…" at bounding box center [242, 290] width 85 height 20
select select "NY"
click at [395, 253] on input "[GEOGRAPHIC_DATA]" at bounding box center [427, 263] width 85 height 20
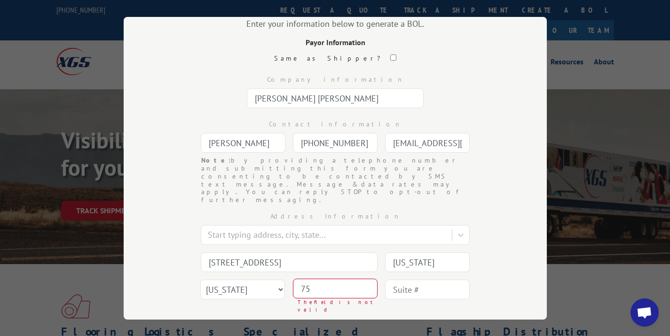
type input "[US_STATE]"
click at [329, 279] on input "75" at bounding box center [335, 289] width 85 height 20
type input "7"
type input "10001"
click at [481, 272] on div "Address Information Start typing address, city, state... 875 Avenue of the [GEO…" at bounding box center [335, 267] width 329 height 127
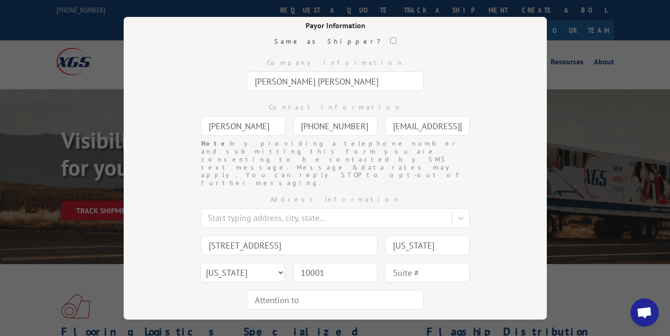
scroll to position [99, 0]
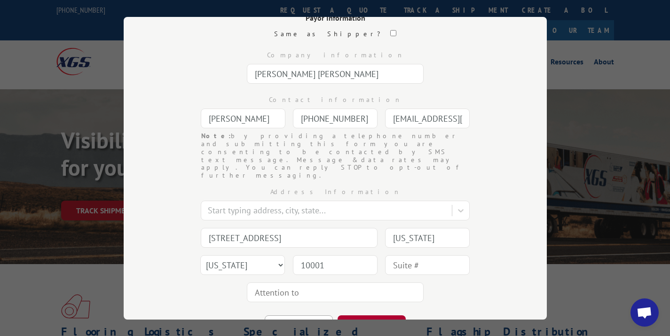
click at [383, 316] on button "CONTINUE" at bounding box center [372, 326] width 68 height 21
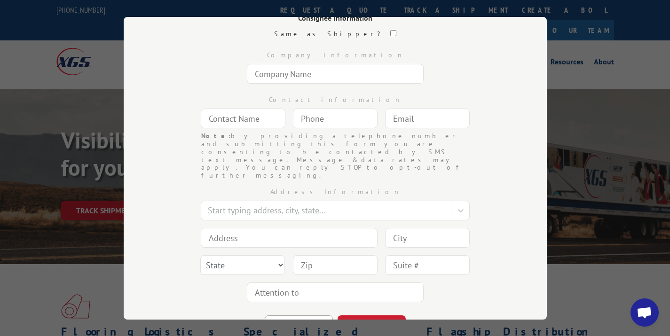
click at [316, 77] on input "text" at bounding box center [335, 74] width 177 height 20
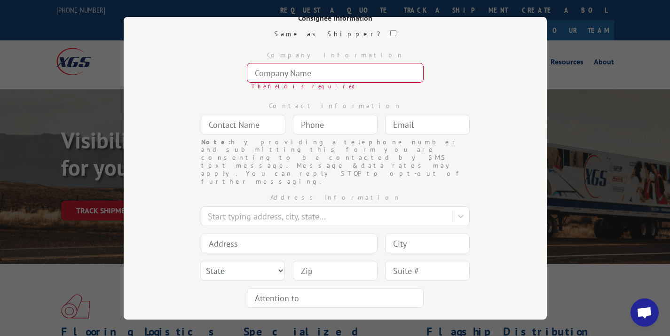
click at [273, 77] on input "text" at bounding box center [335, 73] width 177 height 20
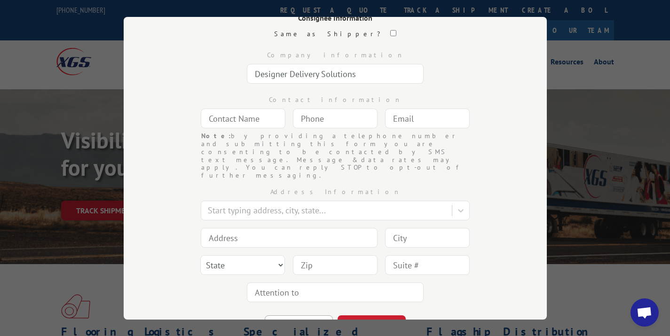
type input "Designer Delivery Solutions"
click at [232, 127] on input "text" at bounding box center [243, 119] width 85 height 20
type input "[GEOGRAPHIC_DATA]"
type input "(___) ___-____"
click at [324, 115] on input "(___) ___-____" at bounding box center [335, 119] width 85 height 20
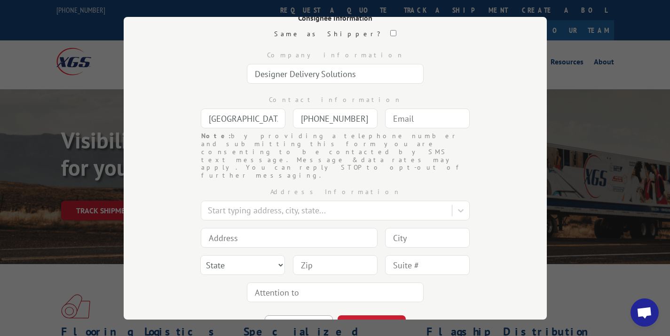
type input "[PHONE_NUMBER]"
click at [385, 125] on input "text" at bounding box center [427, 119] width 85 height 20
type input "[EMAIL_ADDRESS][DOMAIN_NAME]"
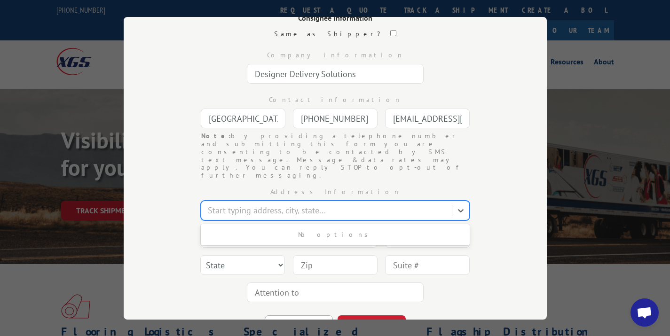
click at [273, 204] on div at bounding box center [327, 210] width 239 height 13
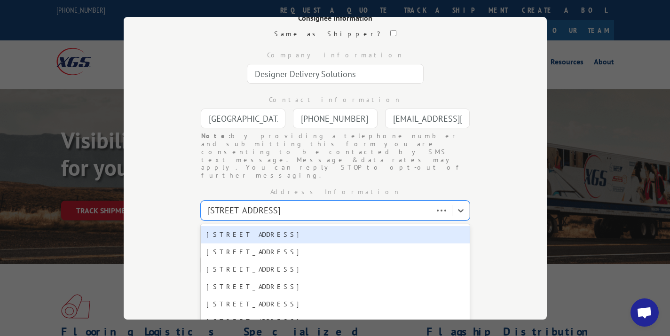
type input "[STREET_ADDRESS]"
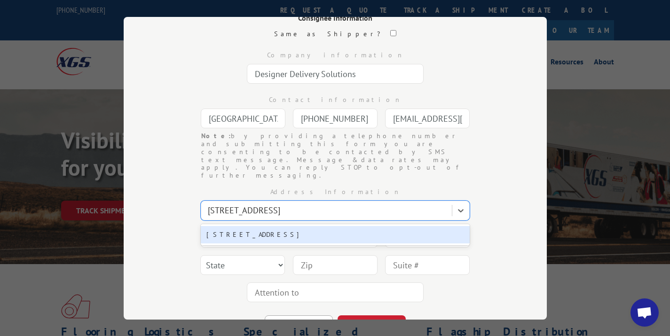
click at [298, 226] on div "[STREET_ADDRESS]" at bounding box center [335, 234] width 269 height 17
type input "[STREET_ADDRESS]"
type input "[GEOGRAPHIC_DATA]"
select select "TN"
type input "38112"
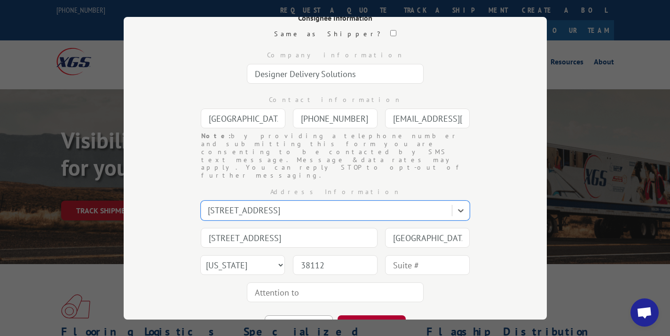
click at [352, 316] on button "CONTINUE" at bounding box center [372, 326] width 68 height 21
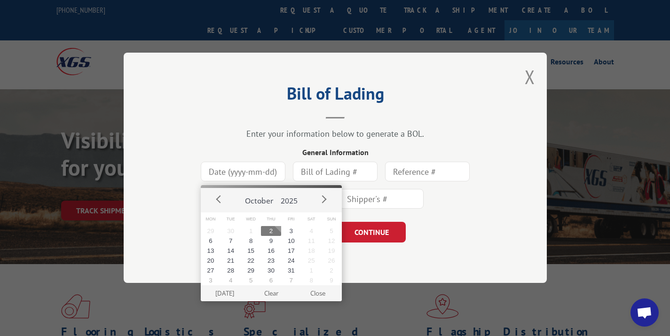
click at [243, 170] on input at bounding box center [243, 172] width 85 height 20
click at [272, 229] on button "2" at bounding box center [271, 231] width 20 height 10
type input "[DATE]"
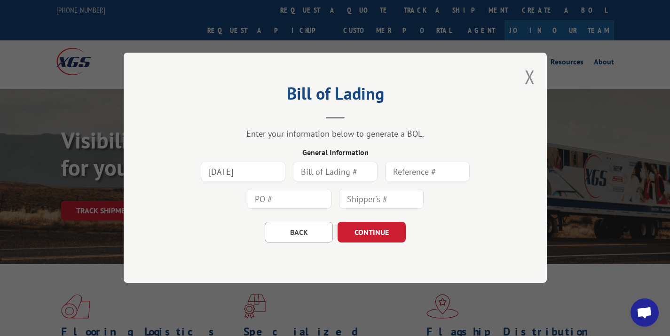
click at [334, 169] on input "text" at bounding box center [335, 172] width 85 height 20
type input "167037"
click at [308, 197] on input "text" at bounding box center [289, 200] width 85 height 20
type input "167037"
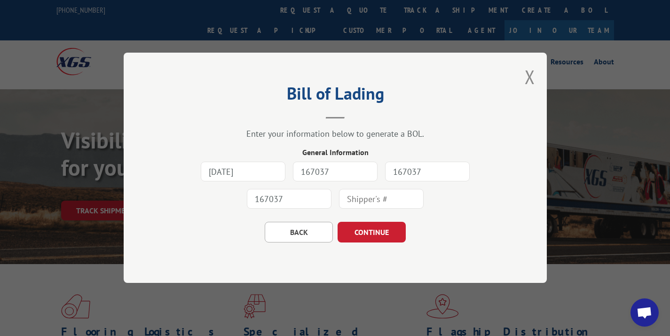
click at [383, 197] on input "text" at bounding box center [381, 200] width 85 height 20
type input "167037"
click at [374, 232] on button "CONTINUE" at bounding box center [372, 233] width 68 height 21
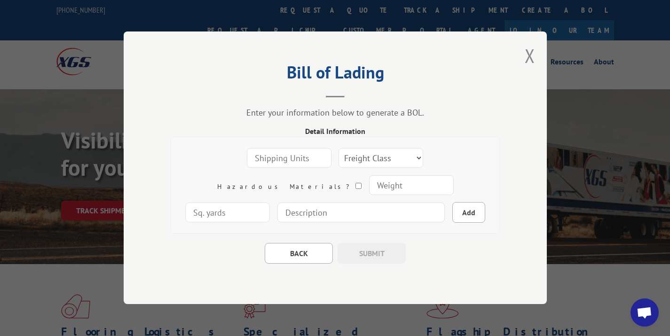
click at [263, 170] on div "Freight Class 50 55 60 65 70 77 85 92 100 110 125 150 175 200 250 300 400 500 C…" at bounding box center [335, 186] width 314 height 82
type input "1"
click at [339, 154] on select "Freight Class 50 55 60 65 70 77 85 92 100 110 125 150 175 200 250 300 400 500 C…" at bounding box center [381, 159] width 85 height 20
select select "100"
click at [369, 184] on input "number" at bounding box center [411, 186] width 85 height 20
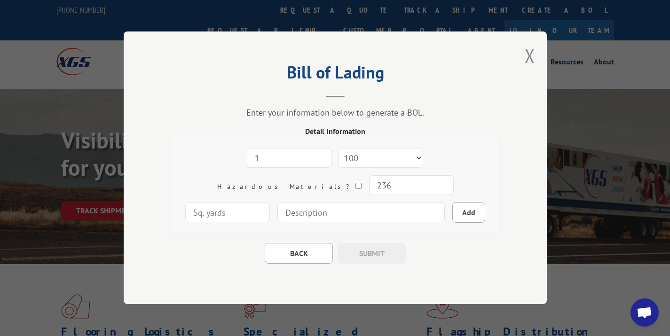
type input "236"
click at [270, 203] on input "number" at bounding box center [227, 213] width 85 height 20
click at [300, 216] on input at bounding box center [361, 213] width 167 height 20
type input "1 - Carpet Roll - 148" x 12" Diameter"
click at [453, 215] on button "Add" at bounding box center [469, 213] width 33 height 21
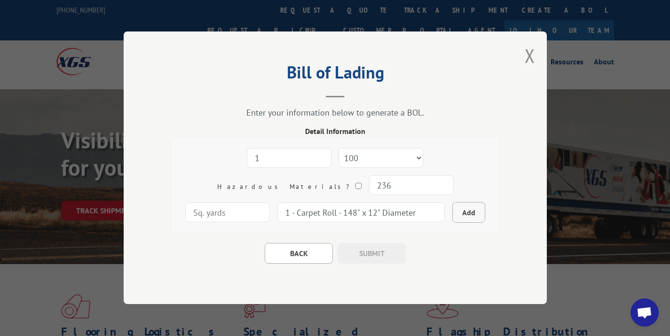
select select
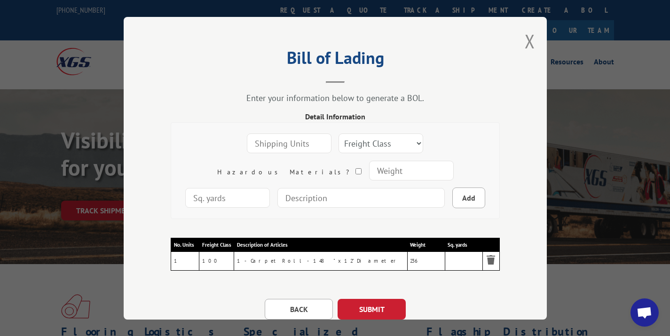
scroll to position [41, 0]
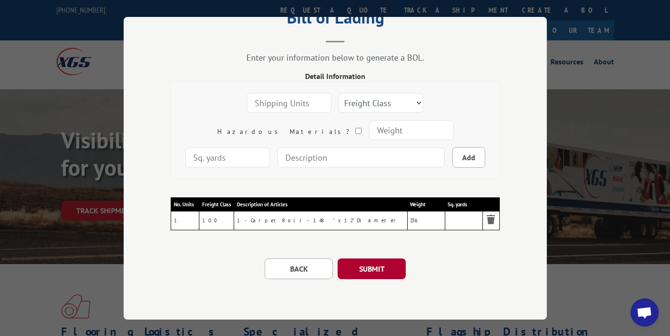
click at [386, 268] on button "SUBMIT" at bounding box center [372, 269] width 68 height 21
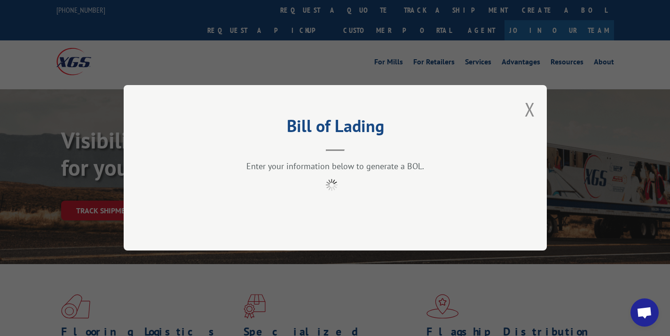
scroll to position [0, 0]
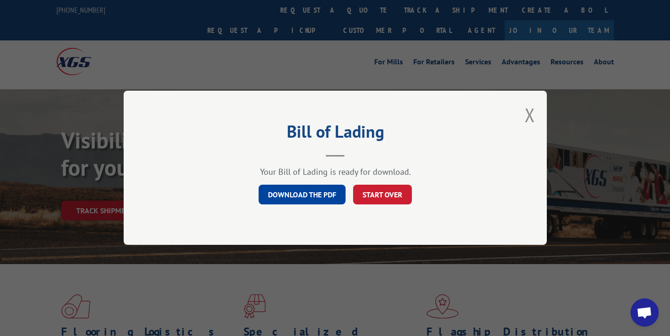
click at [328, 195] on link "DOWNLOAD THE PDF" at bounding box center [302, 195] width 87 height 20
click at [525, 123] on button "Close modal" at bounding box center [530, 115] width 10 height 25
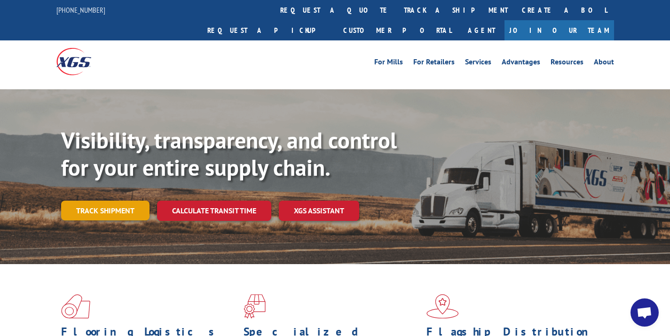
click at [101, 201] on link "Track shipment" at bounding box center [105, 211] width 88 height 20
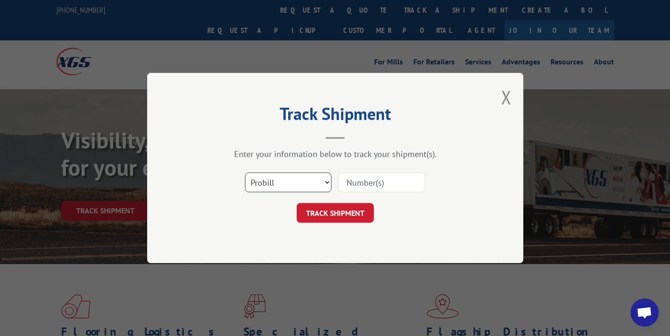
click at [292, 179] on select "Select category... Probill BOL PO" at bounding box center [288, 183] width 87 height 20
click at [370, 175] on input at bounding box center [382, 183] width 87 height 20
paste input "17665544"
type input "17665544"
click at [344, 215] on button "TRACK SHIPMENT" at bounding box center [335, 213] width 77 height 20
